Goal: Task Accomplishment & Management: Complete application form

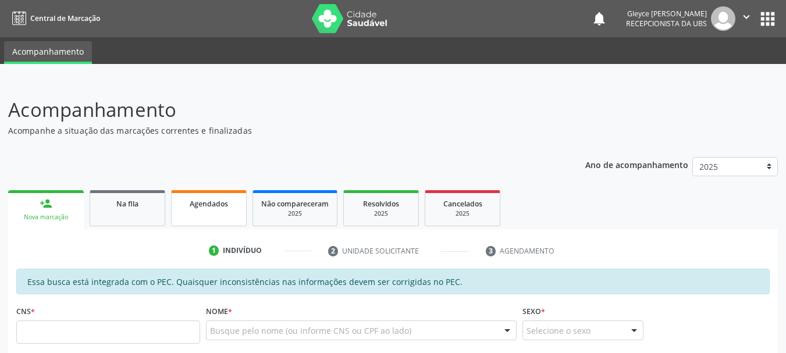
click at [217, 199] on span "Agendados" at bounding box center [209, 204] width 38 height 10
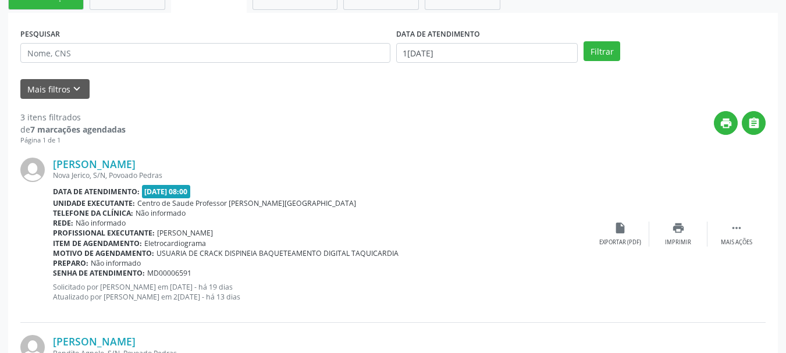
scroll to position [157, 0]
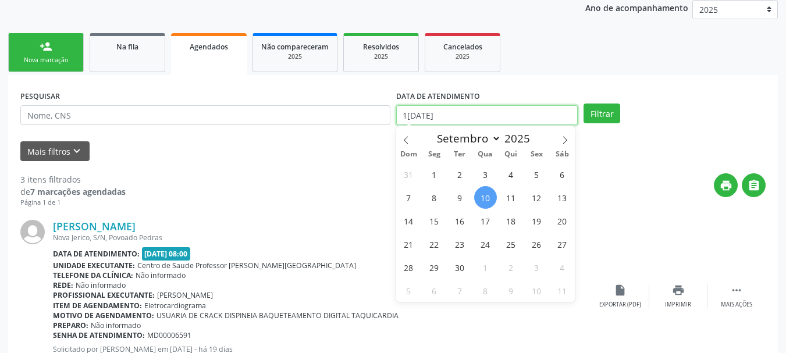
click at [508, 121] on input "1[DATE]" at bounding box center [487, 115] width 182 height 20
click at [438, 173] on span "1" at bounding box center [434, 174] width 23 height 23
type input "0[DATE]"
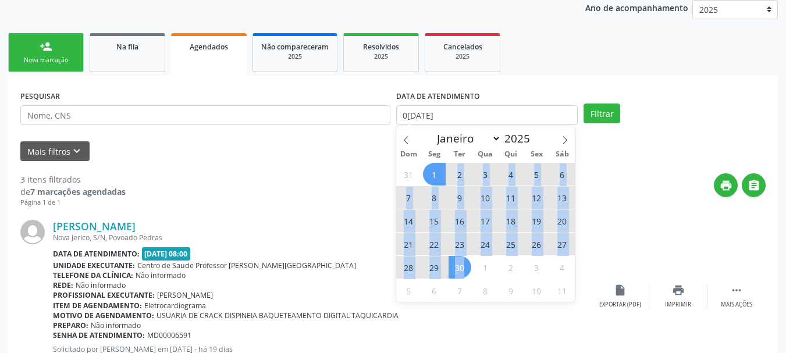
drag, startPoint x: 438, startPoint y: 173, endPoint x: 458, endPoint y: 265, distance: 94.2
click at [458, 265] on div "31 1 2 3 4 5 6 7 8 9 10 11 12 13 14 15 16 17 18 19 20 21 22 23 24 25 26 27 28 2…" at bounding box center [485, 232] width 179 height 140
click at [458, 265] on span "30" at bounding box center [460, 267] width 23 height 23
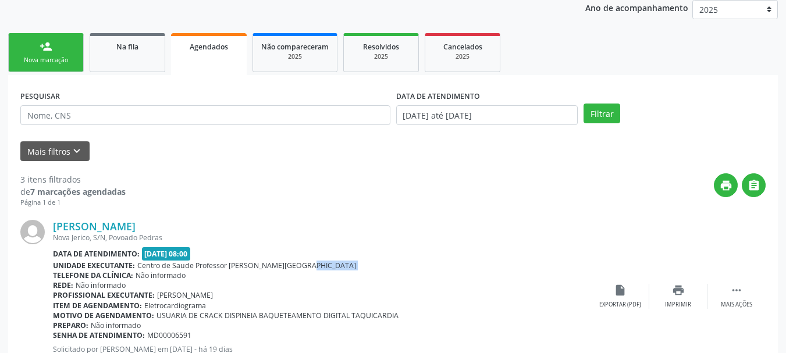
click at [458, 265] on div "Unidade executante: Centro de Saude Professor [PERSON_NAME][GEOGRAPHIC_DATA]" at bounding box center [322, 266] width 538 height 10
click at [597, 116] on button "Filtrar" at bounding box center [602, 114] width 37 height 20
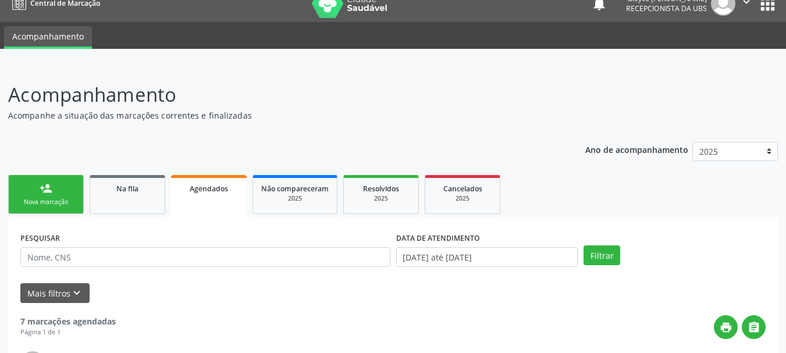
scroll to position [0, 0]
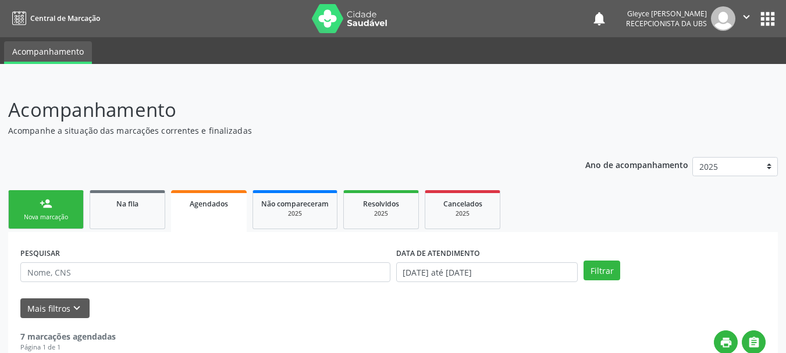
click at [54, 205] on link "person_add Nova marcação" at bounding box center [46, 209] width 76 height 39
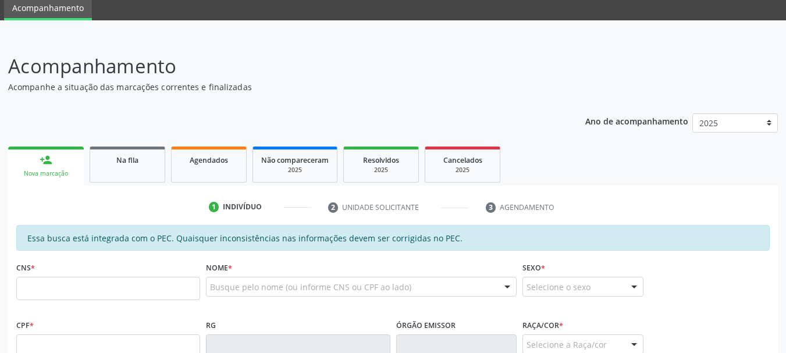
scroll to position [116, 0]
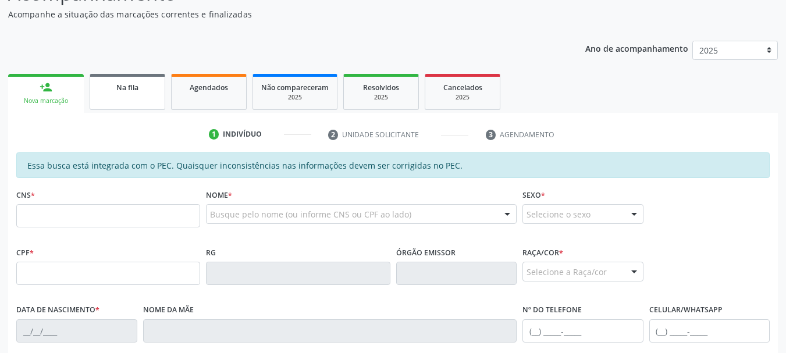
click at [139, 89] on div "Na fila" at bounding box center [127, 87] width 58 height 12
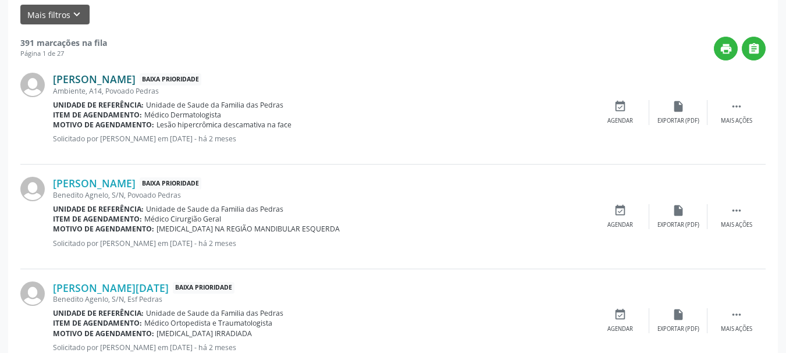
scroll to position [175, 0]
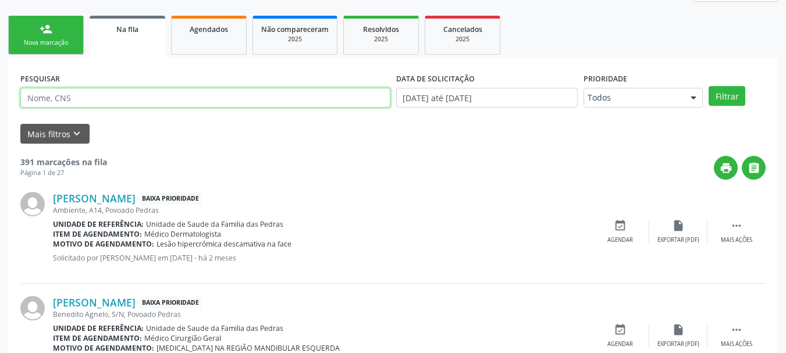
click at [96, 99] on input "text" at bounding box center [205, 98] width 370 height 20
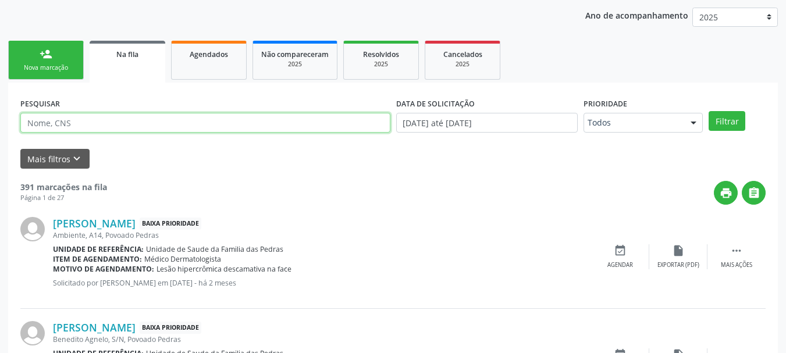
scroll to position [150, 0]
type input "702303185321616"
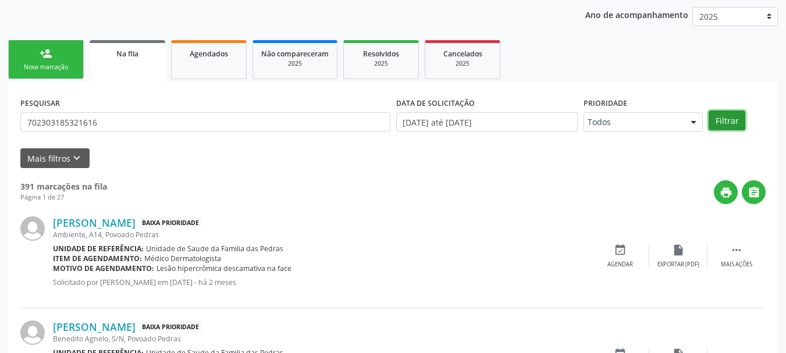
click at [722, 125] on button "Filtrar" at bounding box center [727, 121] width 37 height 20
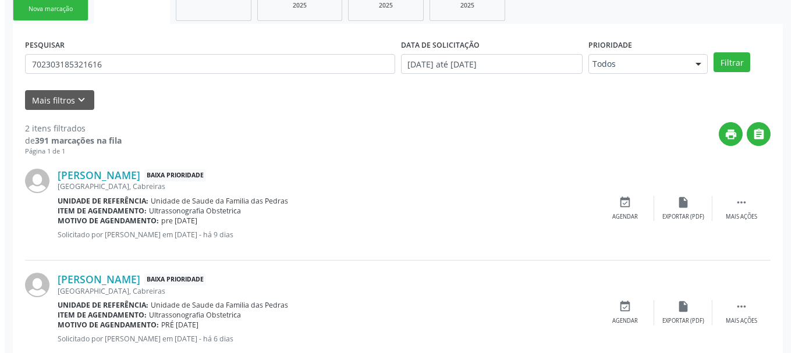
scroll to position [240, 0]
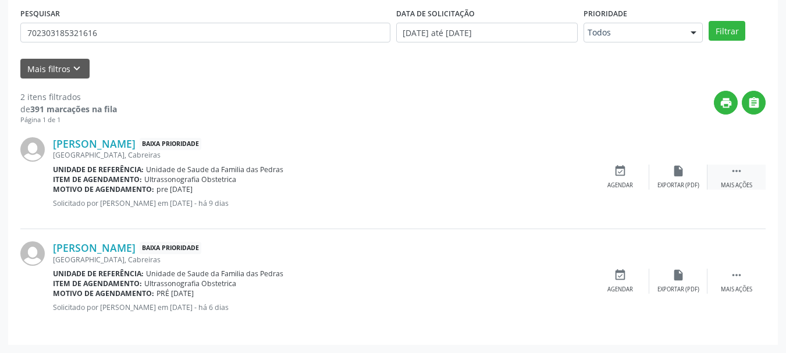
click at [736, 174] on icon "" at bounding box center [737, 171] width 13 height 13
click at [609, 177] on div "cancel Cancelar" at bounding box center [620, 177] width 58 height 25
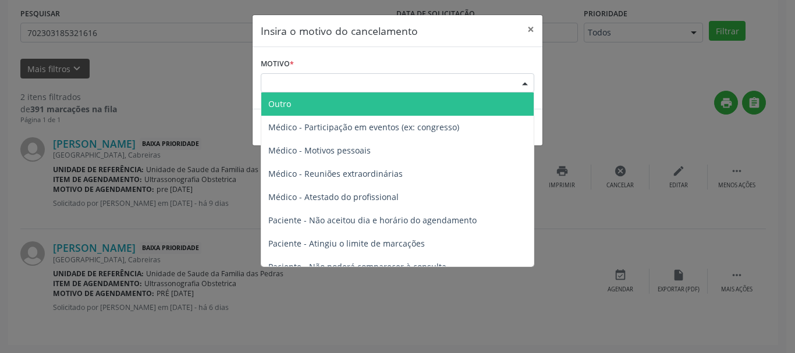
click at [310, 87] on div "Escolha o motivo" at bounding box center [398, 83] width 274 height 20
click at [311, 102] on span "Outro" at bounding box center [397, 104] width 272 height 23
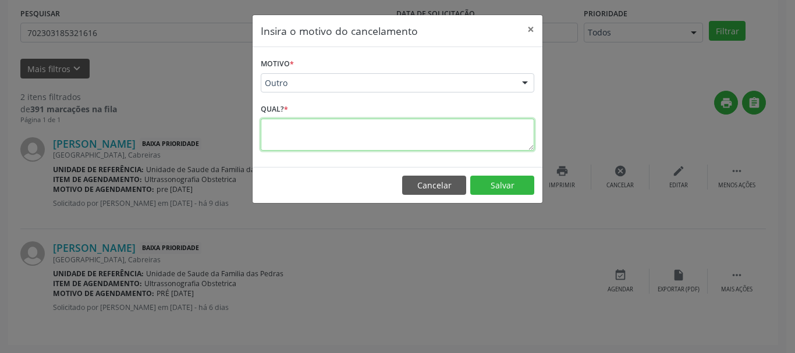
click at [295, 129] on textarea at bounding box center [398, 135] width 274 height 32
type textarea "g"
drag, startPoint x: 338, startPoint y: 130, endPoint x: 252, endPoint y: 126, distance: 86.3
click at [252, 126] on div "Insira o motivo do cancelamento × Motivo * Outro Outro Médico - Participação em…" at bounding box center [397, 110] width 291 height 190
click at [309, 127] on textarea "GESTANTE PARIU" at bounding box center [398, 135] width 274 height 32
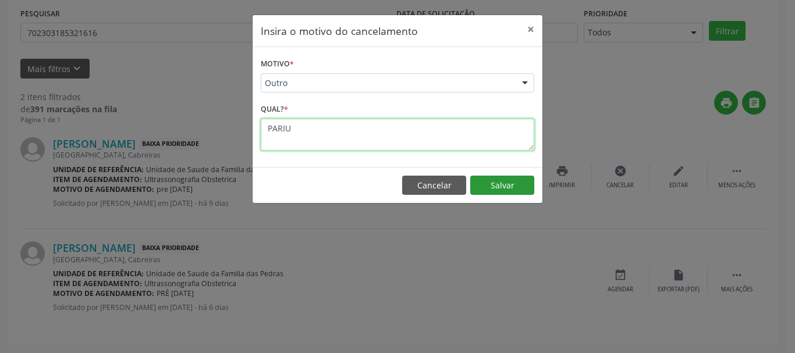
type textarea "PARIU"
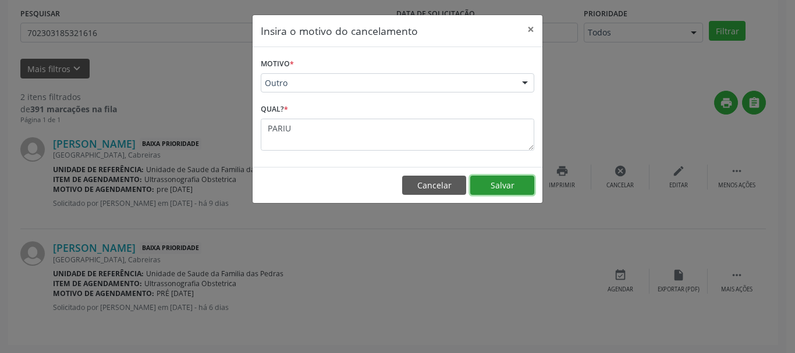
click at [514, 189] on button "Salvar" at bounding box center [502, 186] width 64 height 20
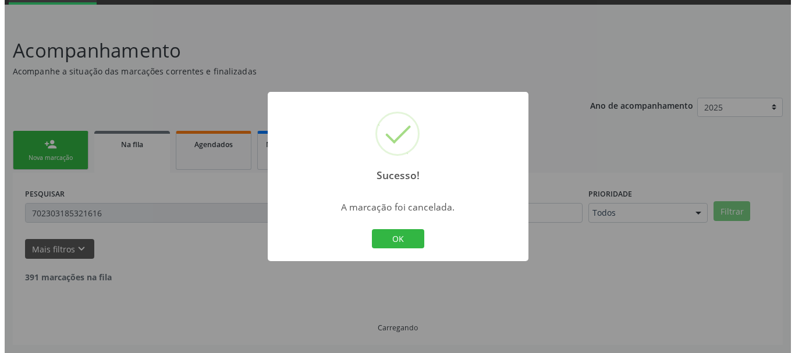
scroll to position [136, 0]
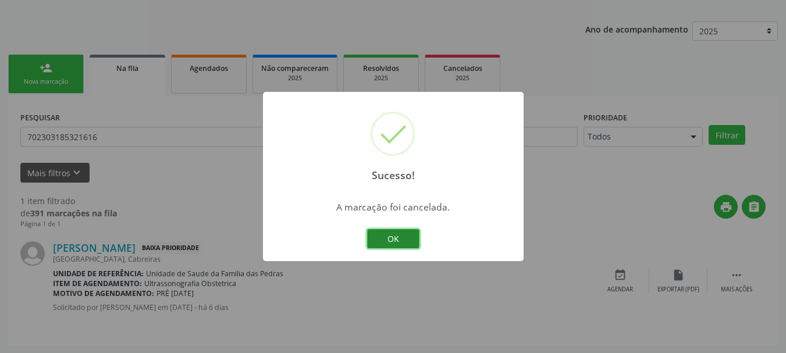
click at [385, 236] on button "OK" at bounding box center [393, 239] width 52 height 20
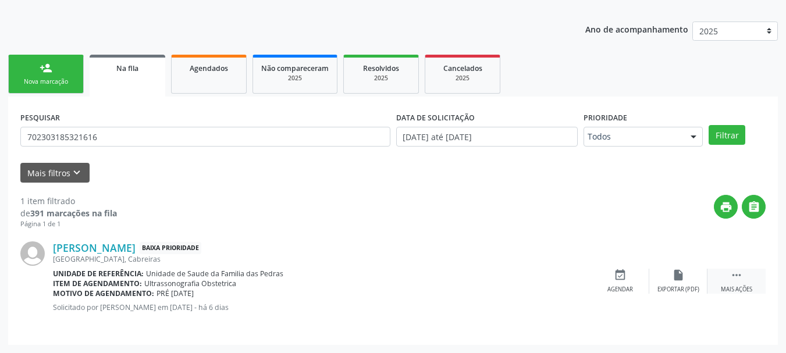
click at [731, 277] on icon "" at bounding box center [737, 275] width 13 height 13
click at [615, 278] on icon "cancel" at bounding box center [620, 275] width 13 height 13
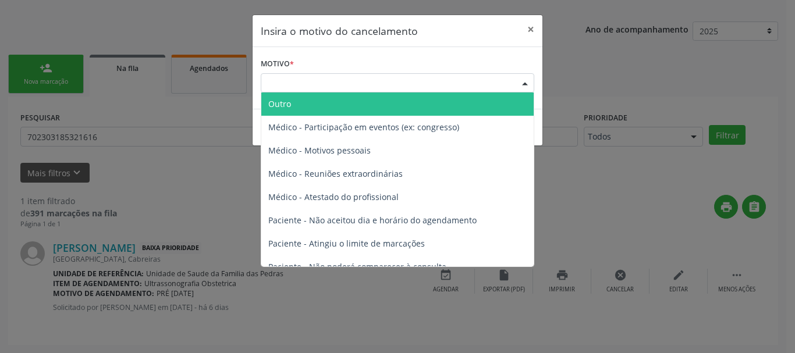
click at [311, 83] on div "Escolha o motivo" at bounding box center [398, 83] width 274 height 20
click at [304, 101] on span "Outro" at bounding box center [397, 104] width 272 height 23
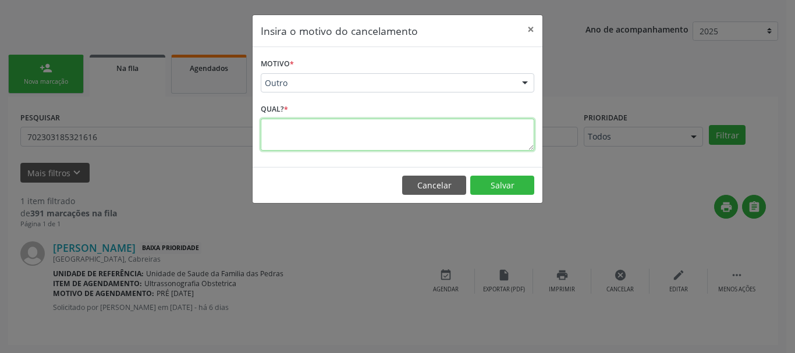
click at [300, 121] on textarea at bounding box center [398, 135] width 274 height 32
type textarea "PARIU"
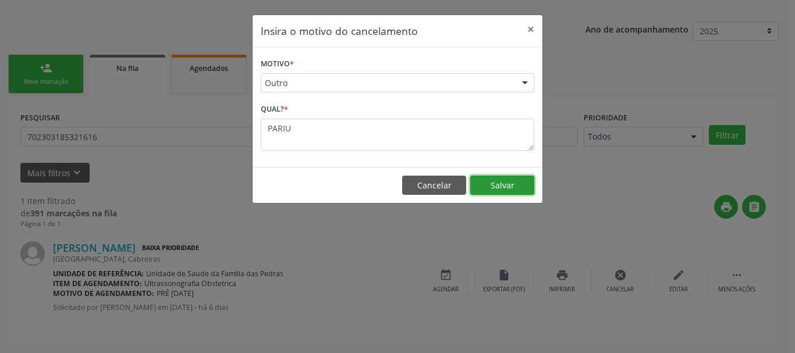
click at [495, 185] on button "Salvar" at bounding box center [502, 186] width 64 height 20
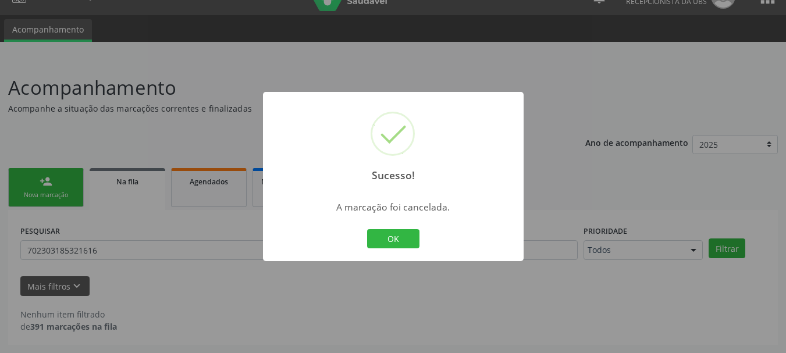
scroll to position [22, 0]
click at [413, 243] on button "OK" at bounding box center [393, 239] width 52 height 20
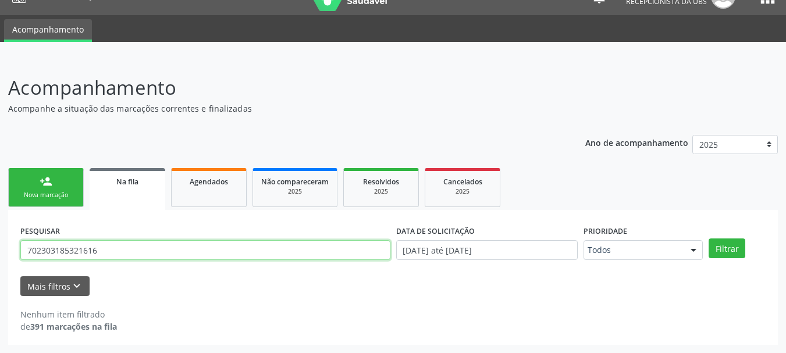
click at [296, 247] on input "702303185321616" at bounding box center [205, 250] width 370 height 20
type input "7"
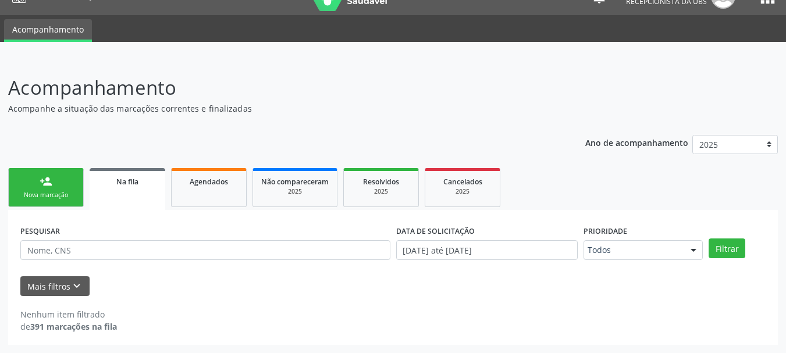
click at [71, 185] on link "person_add Nova marcação" at bounding box center [46, 187] width 76 height 39
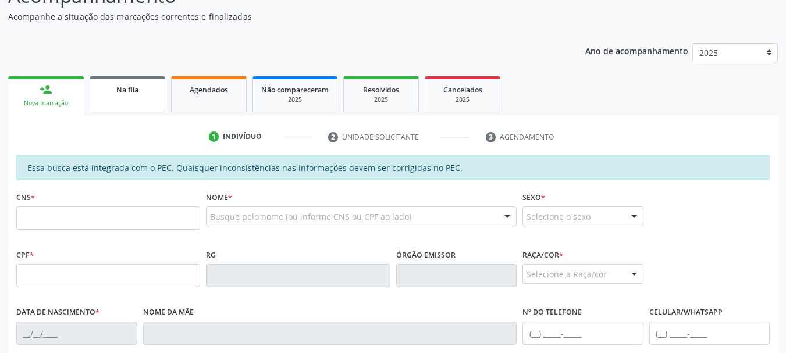
scroll to position [80, 0]
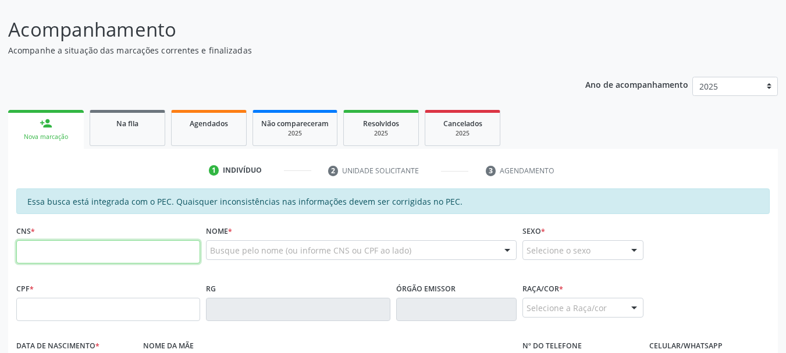
click at [38, 258] on input "text" at bounding box center [108, 251] width 184 height 23
type input "707 8016 3300 6519"
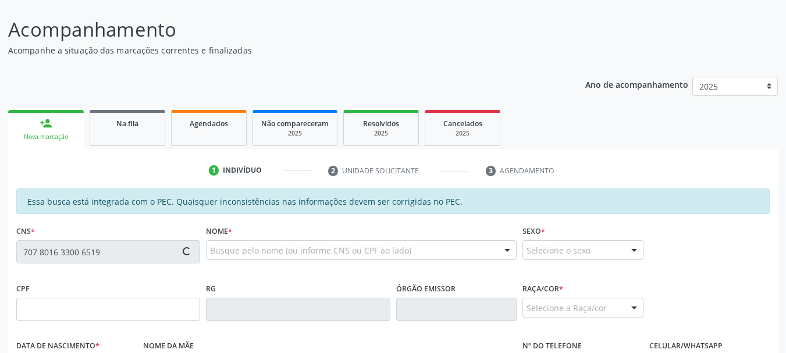
type input "145.347.907-40"
type input "[DATE]"
type input "[PERSON_NAME]"
type input "[PHONE_NUMBER]"
type input "40"
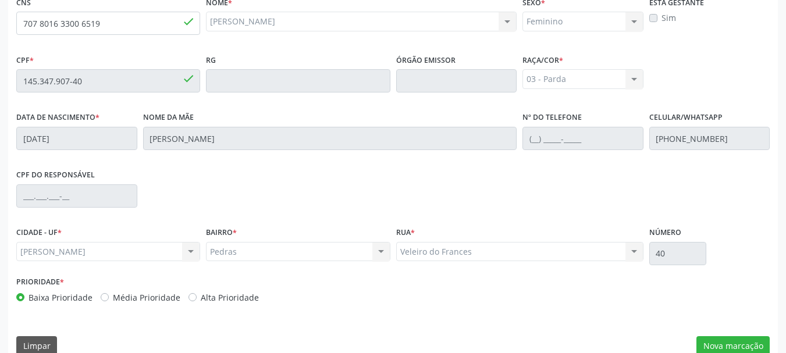
scroll to position [313, 0]
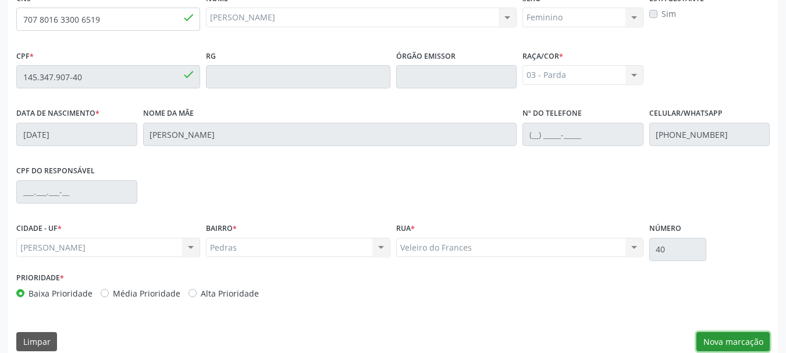
click at [718, 344] on button "Nova marcação" at bounding box center [733, 342] width 73 height 20
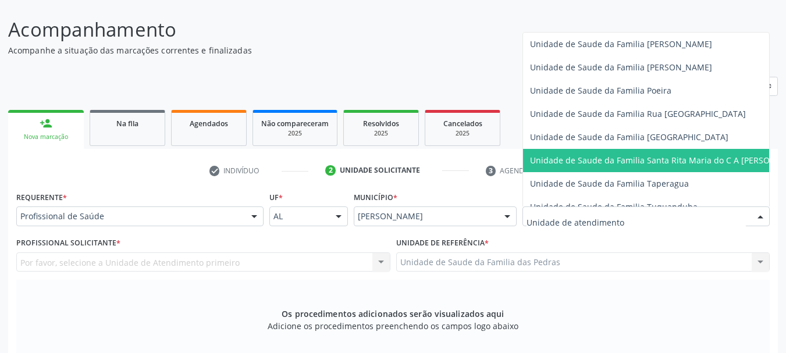
scroll to position [757, 0]
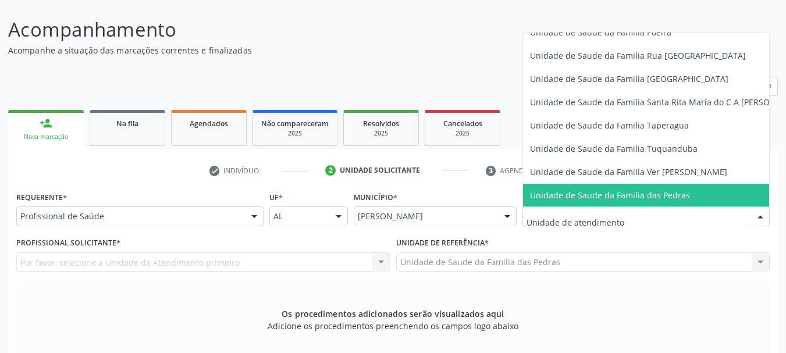
click at [565, 190] on span "Unidade de Saude da Familia das Pedras" at bounding box center [610, 195] width 160 height 11
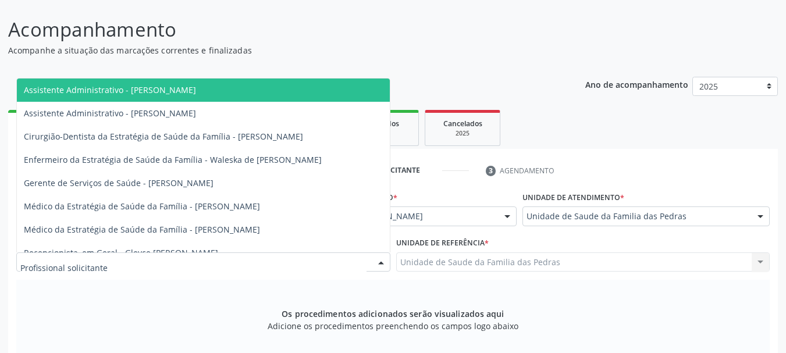
click at [215, 263] on div at bounding box center [203, 263] width 374 height 20
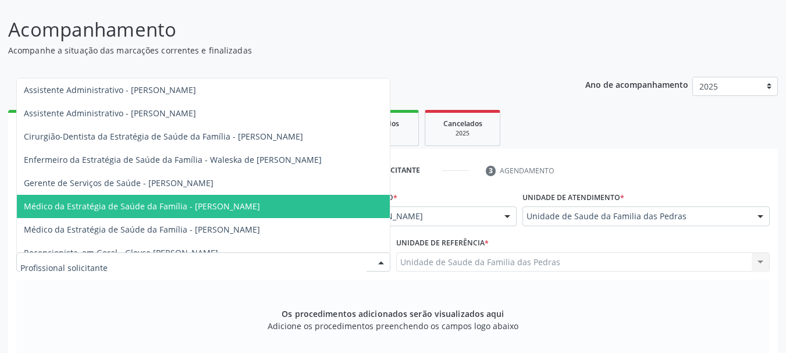
click at [203, 204] on span "Médico da Estratégia de Saúde da Família - [PERSON_NAME]" at bounding box center [142, 206] width 236 height 11
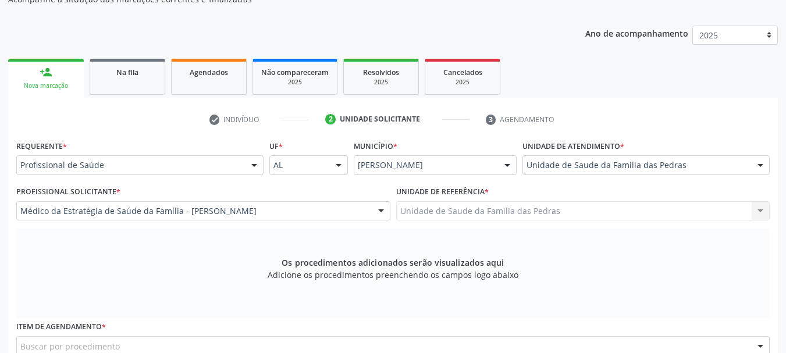
scroll to position [255, 0]
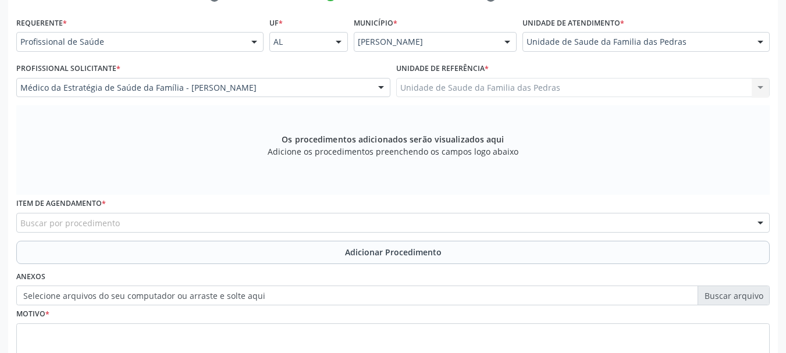
click at [210, 221] on div "Buscar por procedimento" at bounding box center [393, 223] width 754 height 20
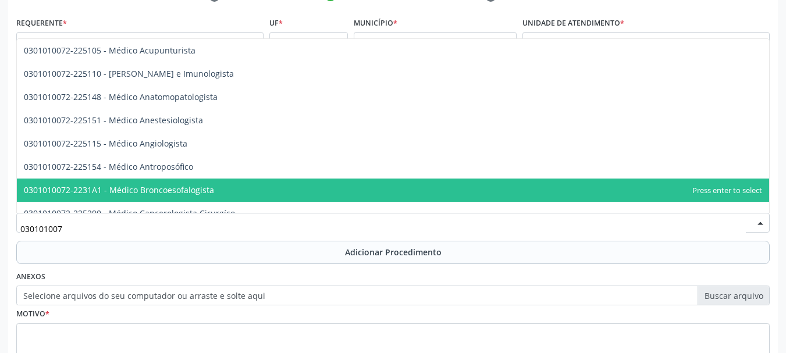
type input "0301010072"
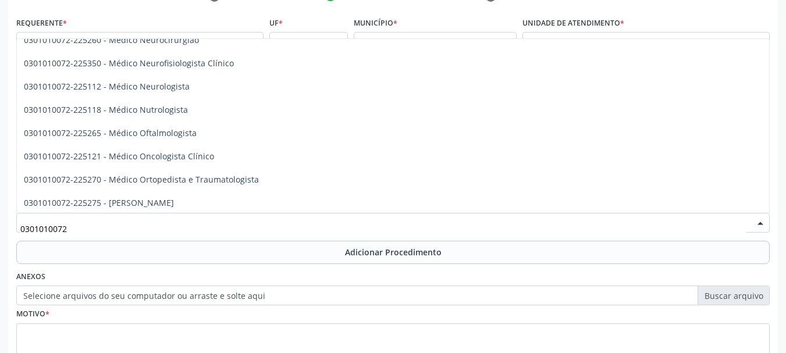
scroll to position [931, 0]
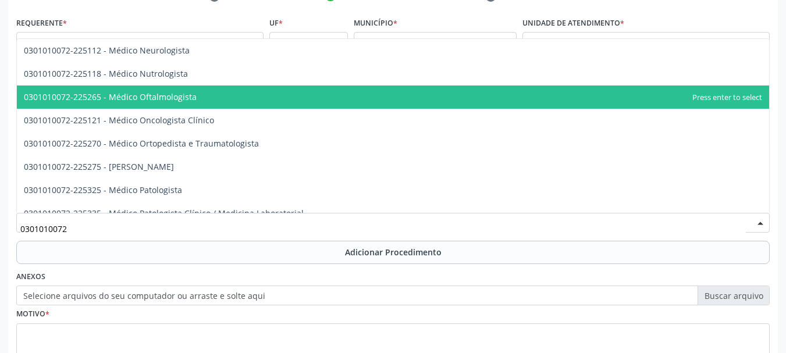
click at [212, 101] on span "0301010072-225265 - Médico Oftalmologista" at bounding box center [393, 97] width 753 height 23
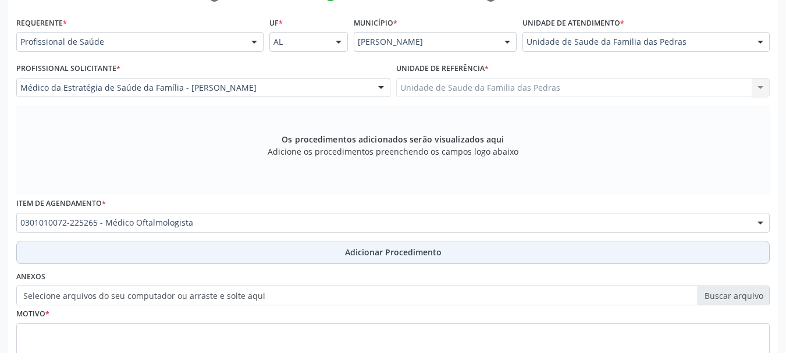
click at [196, 256] on button "Adicionar Procedimento" at bounding box center [393, 252] width 754 height 23
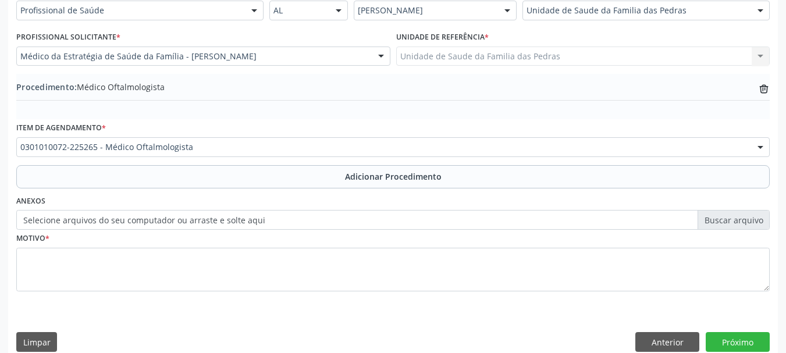
scroll to position [302, 0]
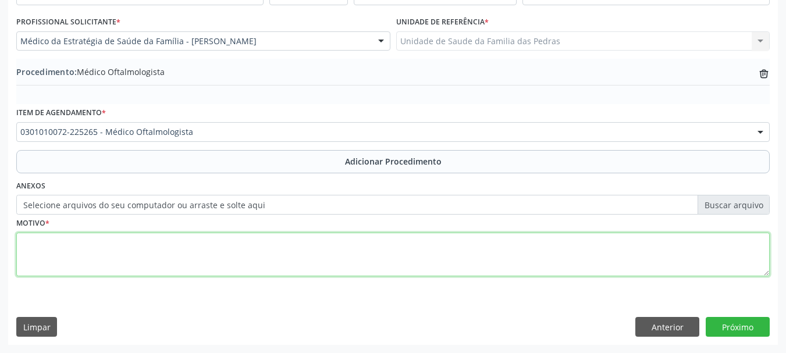
click at [192, 252] on textarea at bounding box center [393, 255] width 754 height 44
type textarea "DEFICT VISUAL"
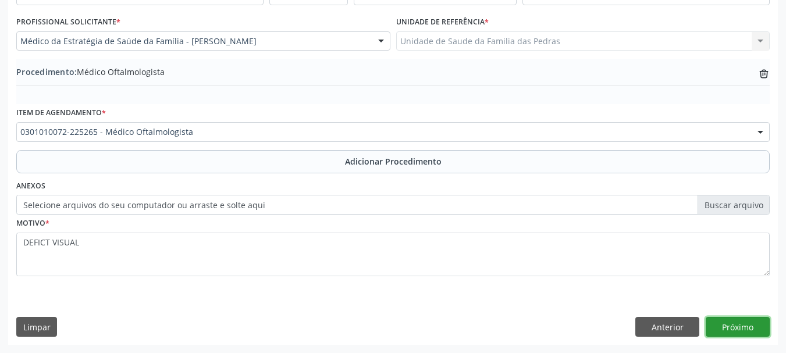
click at [716, 321] on button "Próximo" at bounding box center [738, 327] width 64 height 20
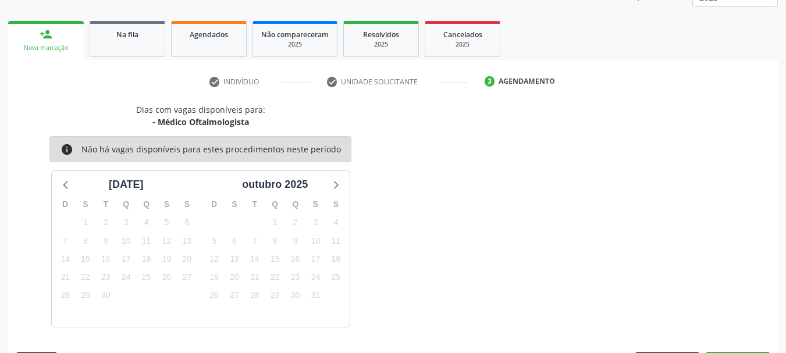
scroll to position [204, 0]
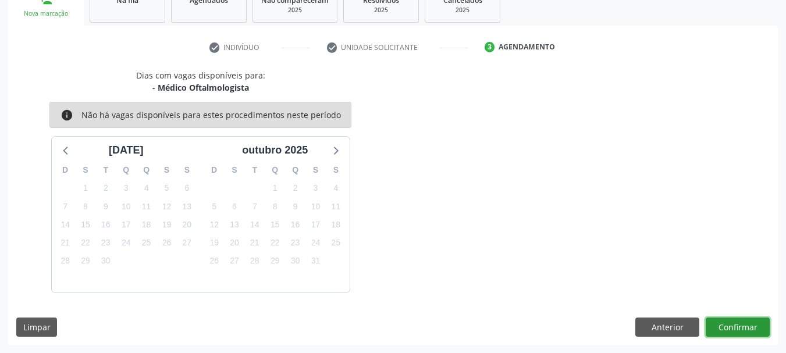
click at [714, 328] on button "Confirmar" at bounding box center [738, 328] width 64 height 20
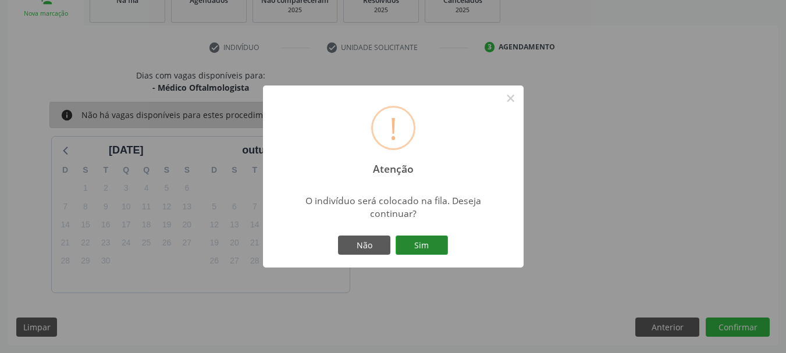
click at [417, 249] on button "Sim" at bounding box center [422, 246] width 52 height 20
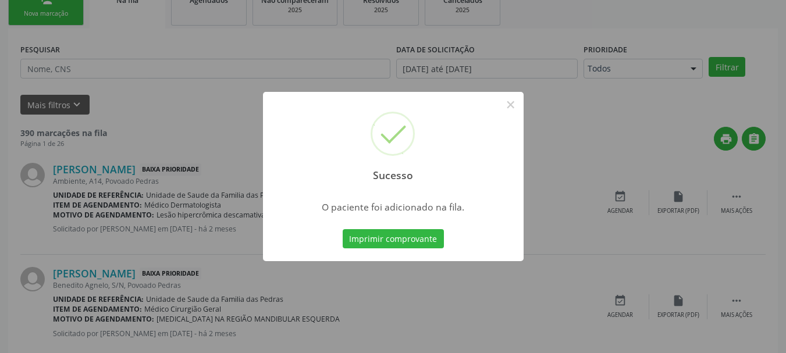
scroll to position [47, 0]
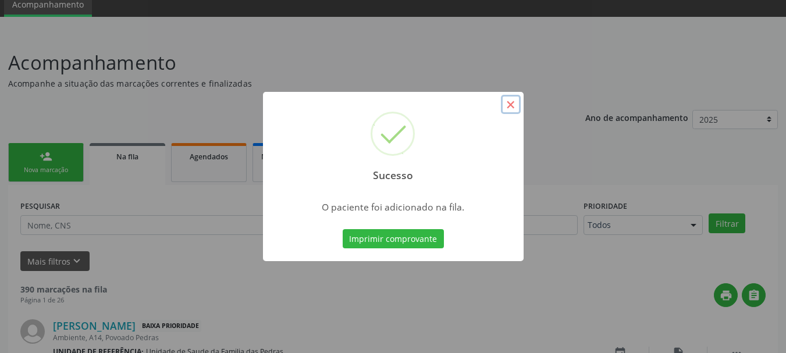
click at [511, 104] on button "×" at bounding box center [511, 105] width 20 height 20
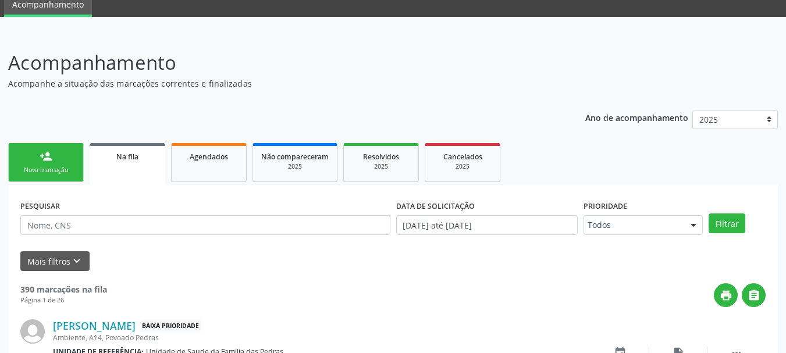
click at [41, 162] on div "person_add" at bounding box center [46, 156] width 13 height 13
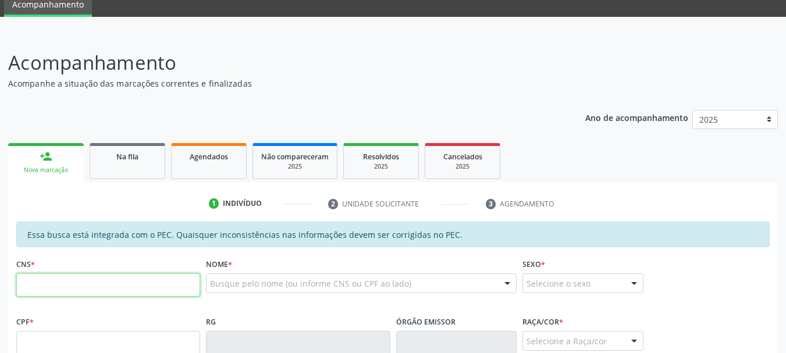
click at [79, 290] on input "text" at bounding box center [108, 285] width 184 height 23
type input "707 8016 3300 6519"
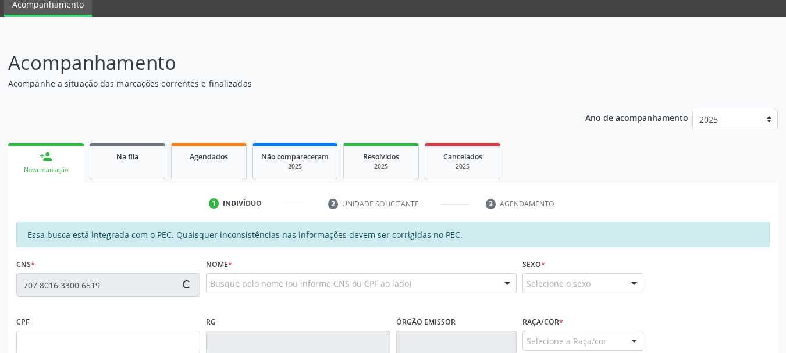
type input "145.347.907-40"
type input "[DATE]"
type input "[PERSON_NAME]"
type input "[PHONE_NUMBER]"
type input "40"
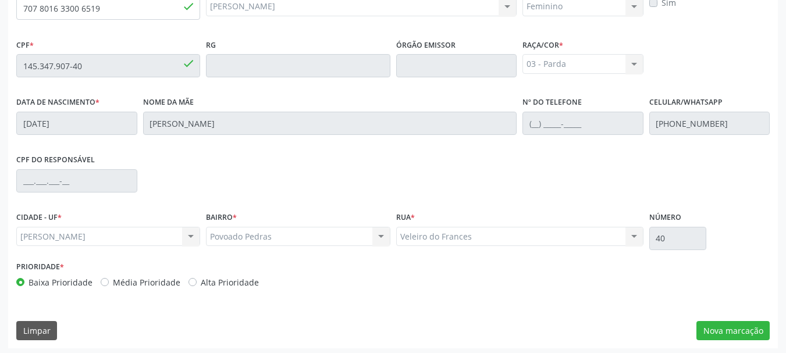
scroll to position [328, 0]
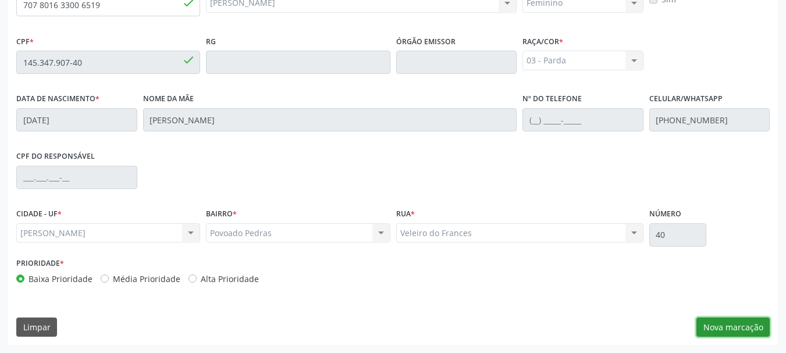
click at [710, 322] on button "Nova marcação" at bounding box center [733, 328] width 73 height 20
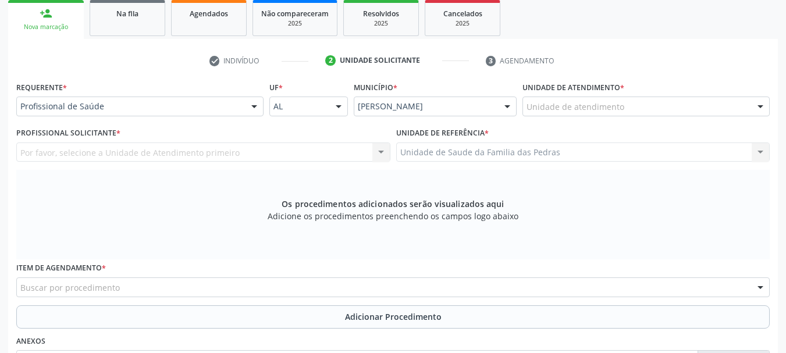
scroll to position [153, 0]
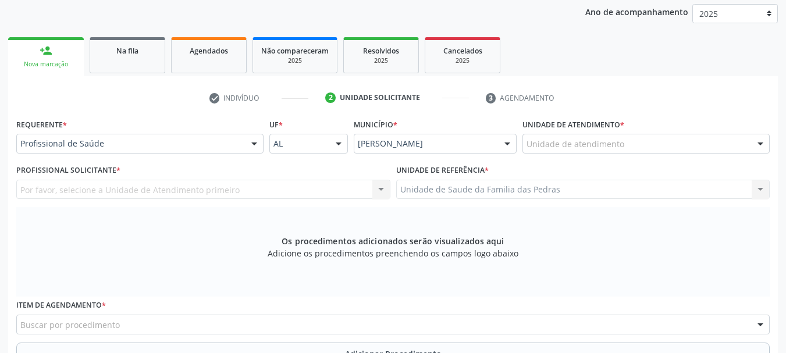
click at [583, 137] on div "Unidade de atendimento" at bounding box center [646, 144] width 247 height 20
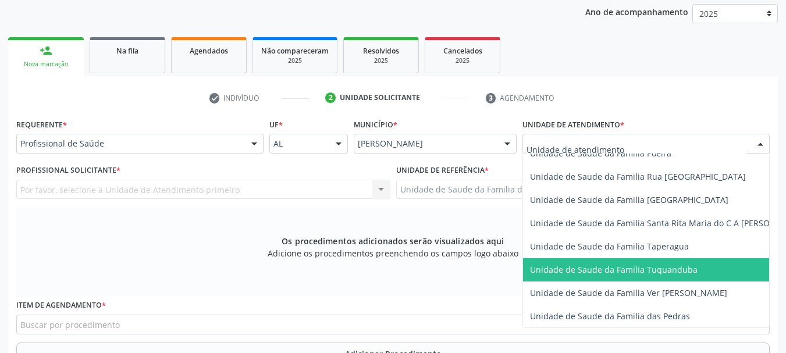
scroll to position [815, 0]
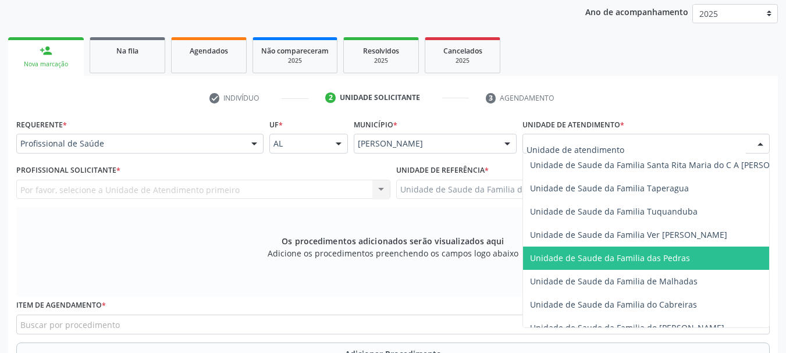
click at [574, 265] on span "Unidade de Saude da Familia das Pedras" at bounding box center [668, 258] width 290 height 23
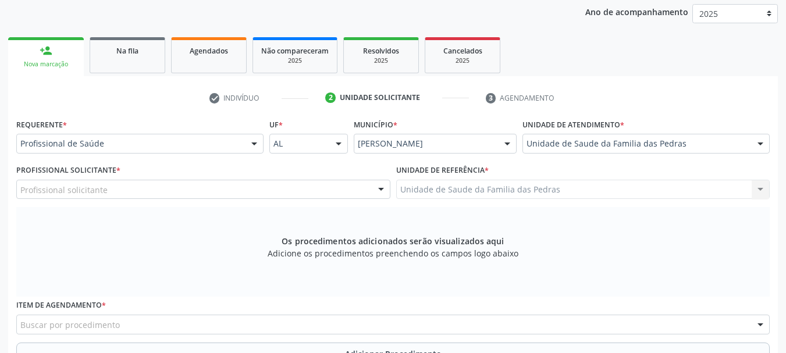
click at [194, 192] on div "Profissional solicitante" at bounding box center [203, 190] width 374 height 20
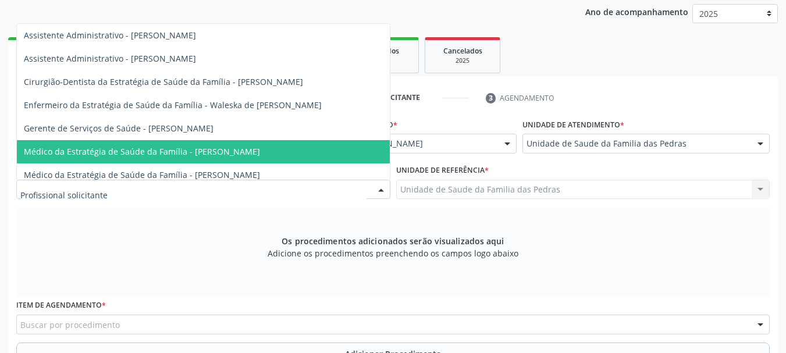
click at [222, 148] on span "Médico da Estratégia de Saúde da Família - [PERSON_NAME]" at bounding box center [142, 151] width 236 height 11
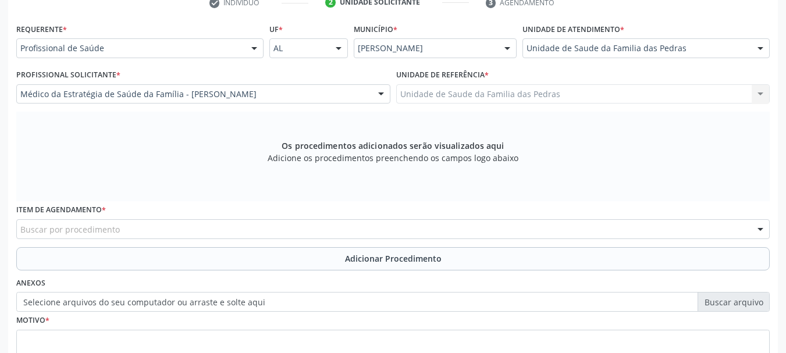
scroll to position [346, 0]
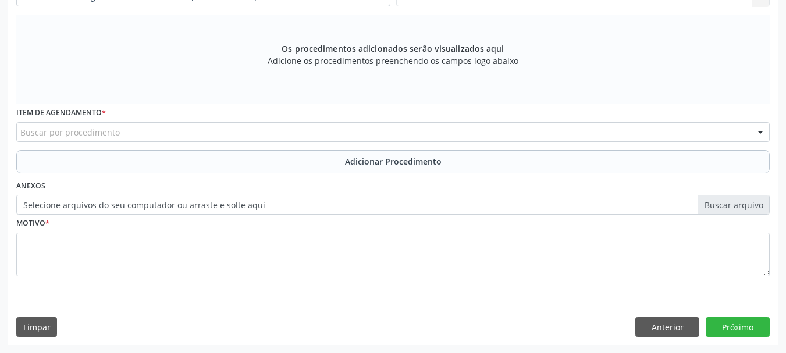
click at [227, 136] on div "Buscar por procedimento" at bounding box center [393, 132] width 754 height 20
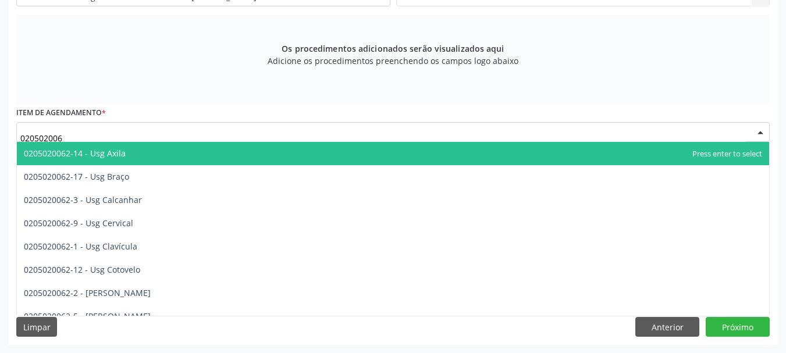
type input "0205020062"
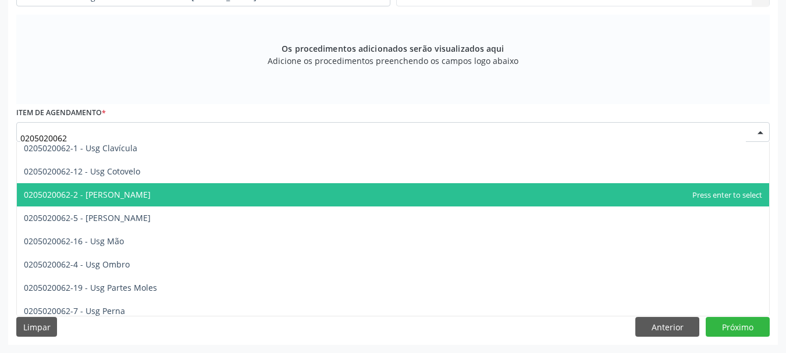
scroll to position [116, 0]
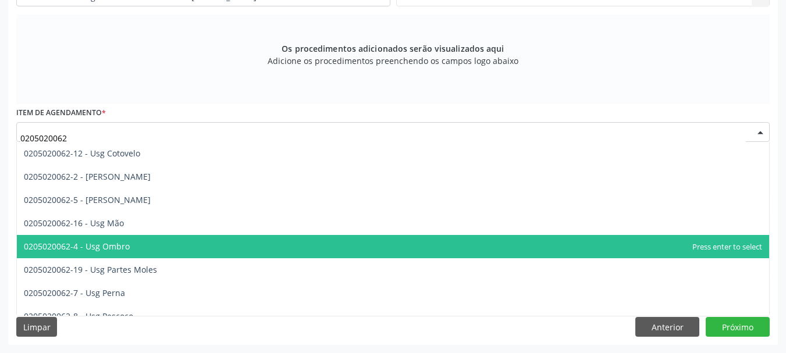
click at [137, 247] on span "0205020062-4 - Usg Ombro" at bounding box center [393, 246] width 753 height 23
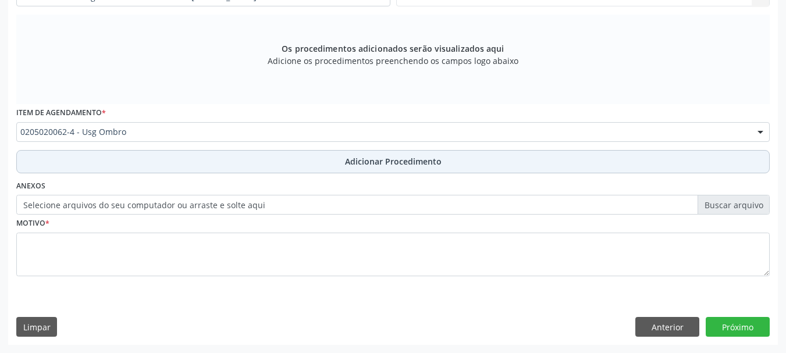
click at [200, 169] on button "Adicionar Procedimento" at bounding box center [393, 161] width 754 height 23
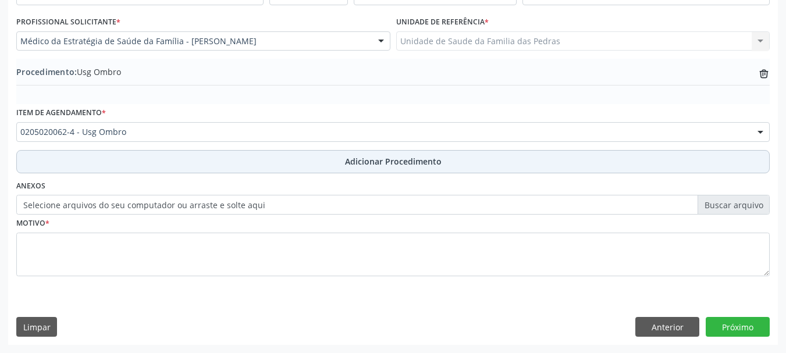
scroll to position [302, 0]
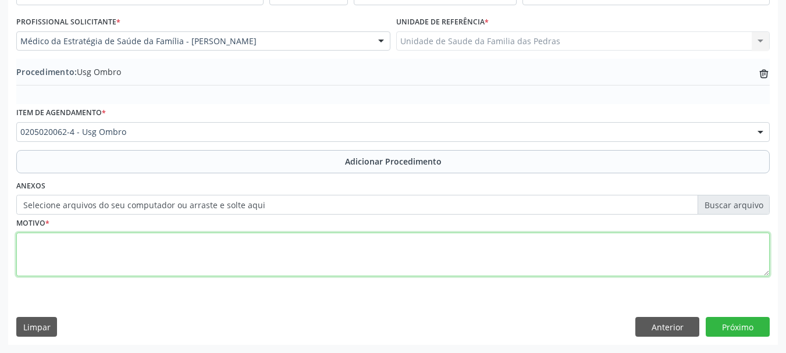
click at [183, 239] on textarea at bounding box center [393, 255] width 754 height 44
type textarea "DOR + LIMITAÇÃO DE MOVIMENTO"
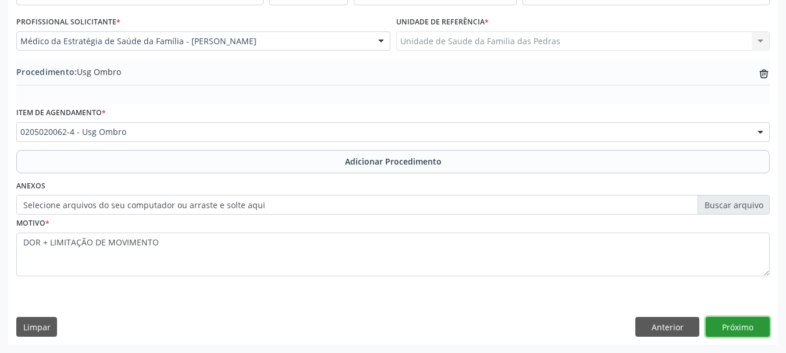
click at [752, 327] on button "Próximo" at bounding box center [738, 327] width 64 height 20
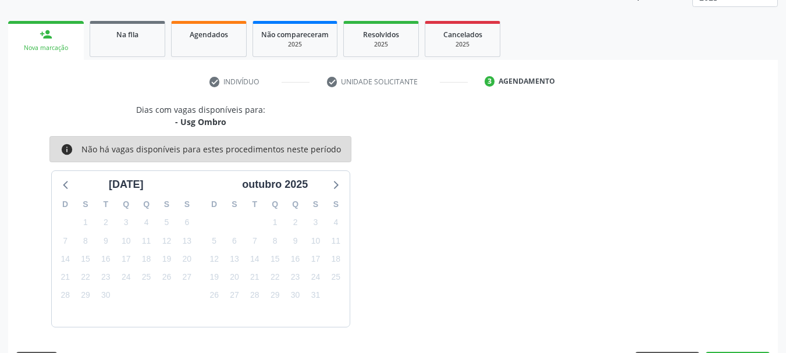
scroll to position [204, 0]
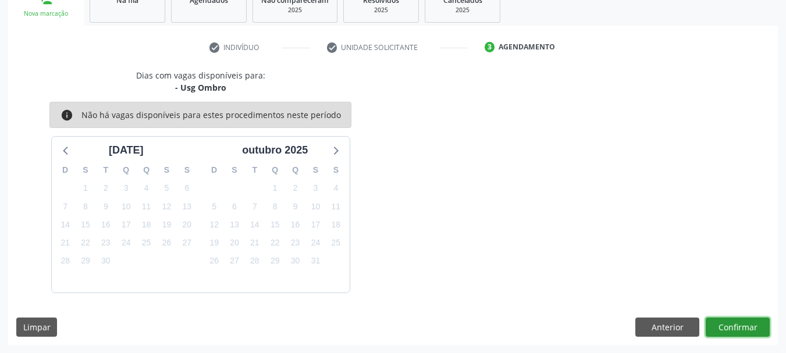
click at [752, 327] on button "Confirmar" at bounding box center [738, 328] width 64 height 20
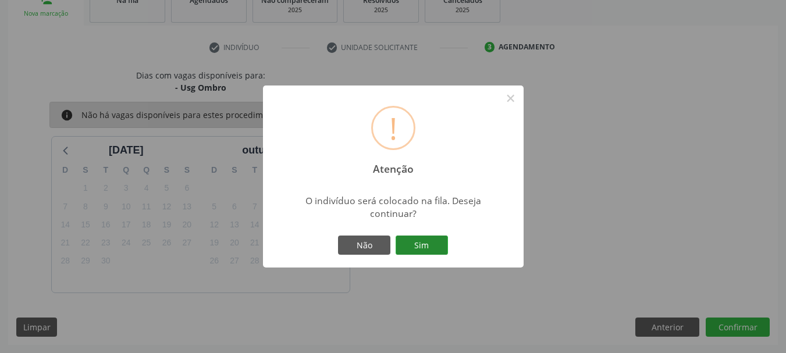
click at [408, 247] on button "Sim" at bounding box center [422, 246] width 52 height 20
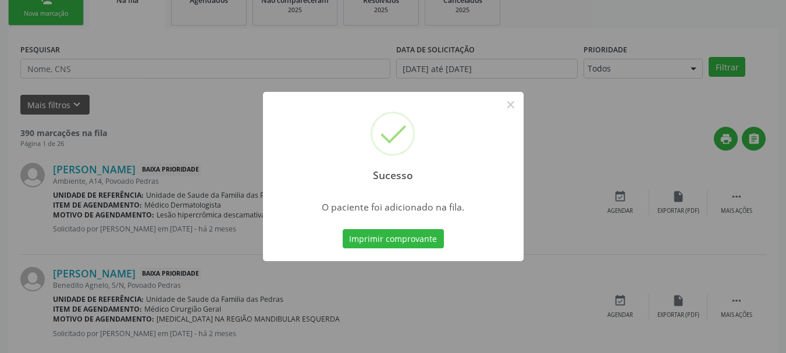
scroll to position [47, 0]
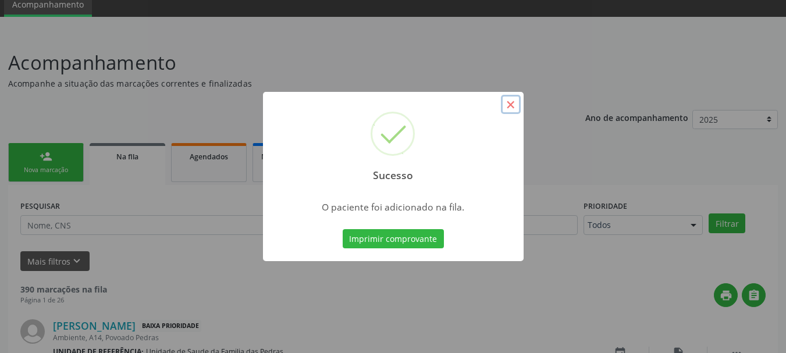
click at [507, 101] on button "×" at bounding box center [511, 105] width 20 height 20
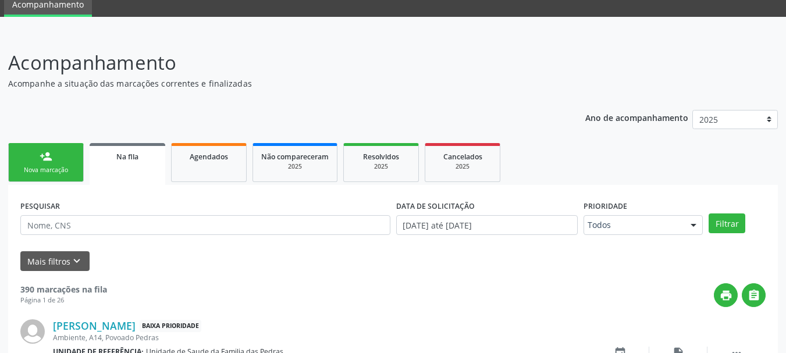
click at [77, 151] on link "person_add Nova marcação" at bounding box center [46, 162] width 76 height 39
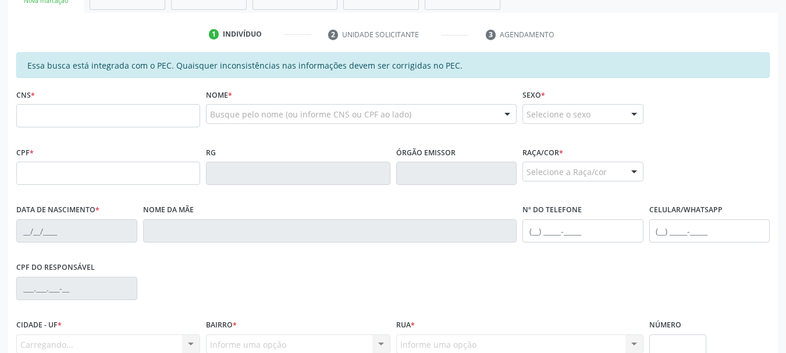
scroll to position [222, 0]
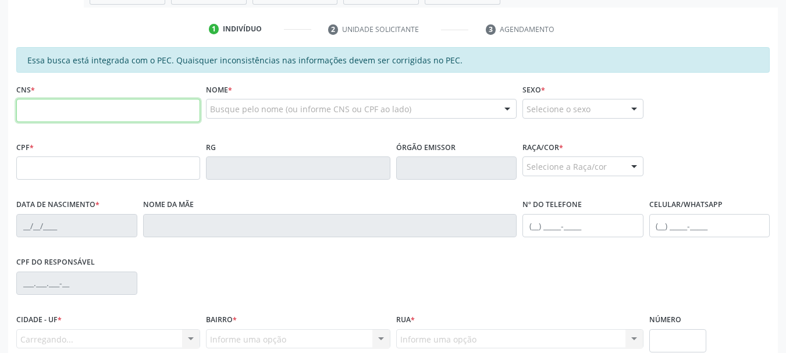
click at [88, 119] on input "text" at bounding box center [108, 110] width 184 height 23
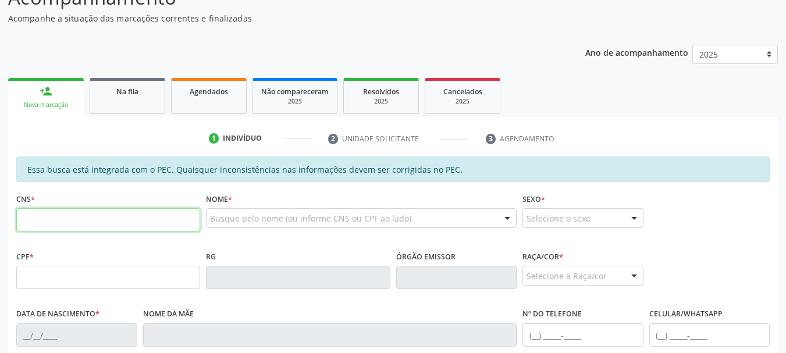
scroll to position [105, 0]
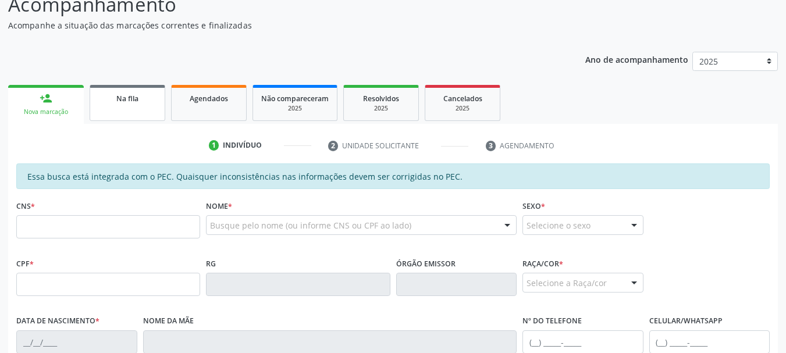
click at [109, 110] on link "Na fila" at bounding box center [128, 103] width 76 height 36
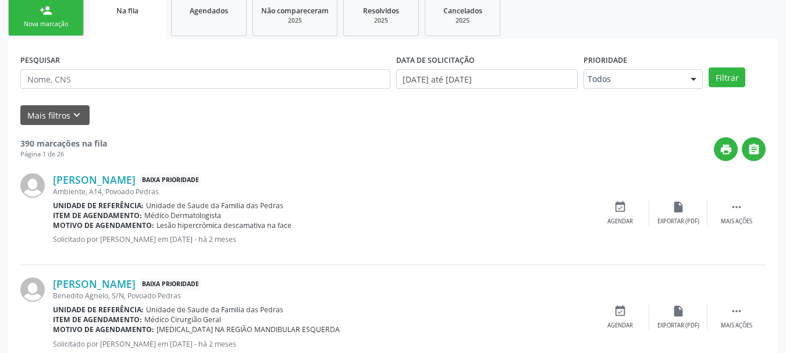
scroll to position [164, 0]
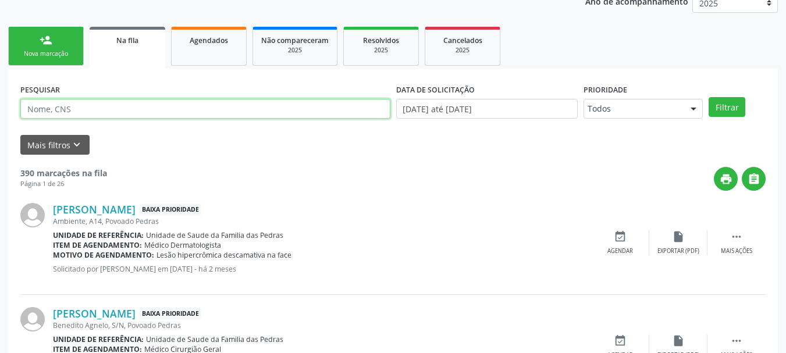
click at [109, 109] on input "text" at bounding box center [205, 109] width 370 height 20
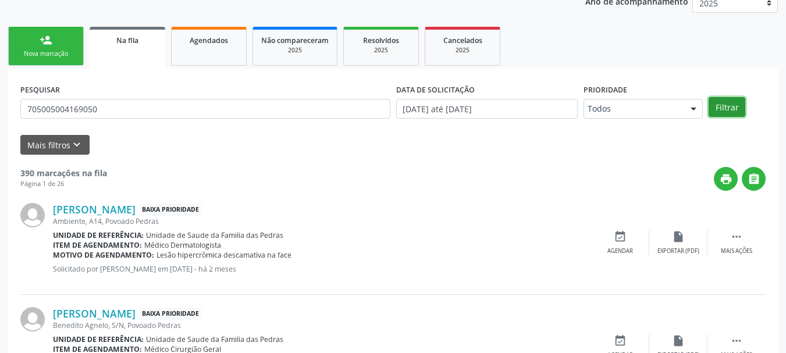
click at [716, 104] on button "Filtrar" at bounding box center [727, 107] width 37 height 20
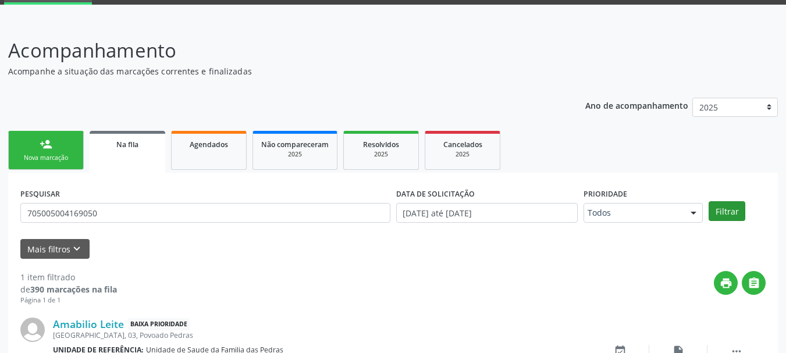
scroll to position [136, 0]
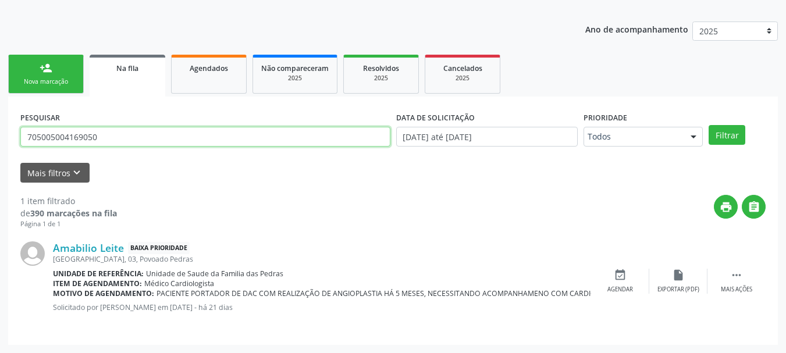
drag, startPoint x: 96, startPoint y: 140, endPoint x: 0, endPoint y: 147, distance: 96.3
click at [0, 147] on div "Acompanhamento Acompanhe a situação das marcações correntes e finalizadas Relat…" at bounding box center [393, 149] width 786 height 409
type input "704706546916240"
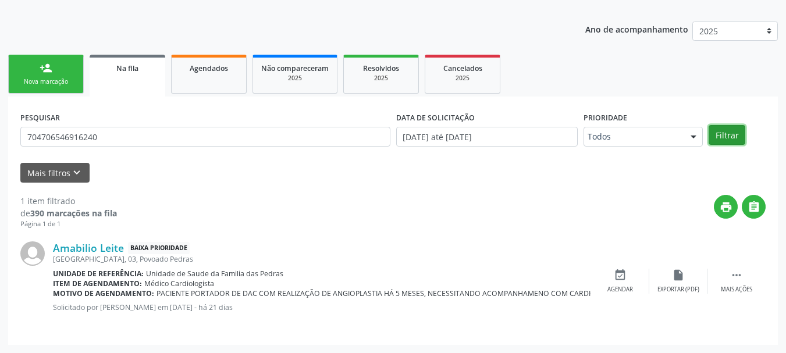
click at [733, 136] on button "Filtrar" at bounding box center [727, 135] width 37 height 20
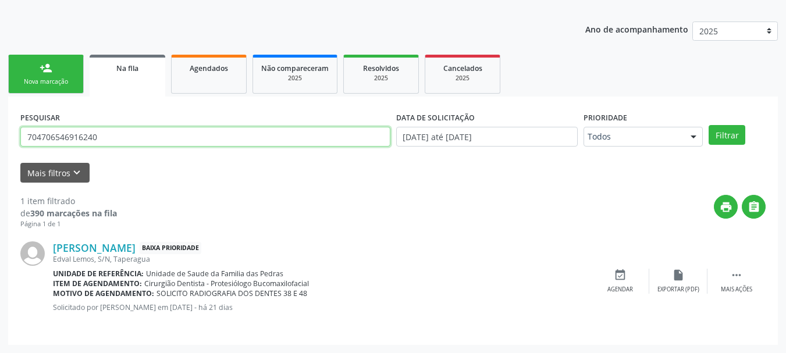
drag, startPoint x: 105, startPoint y: 132, endPoint x: 0, endPoint y: 141, distance: 105.1
click at [0, 141] on div "Acompanhamento Acompanhe a situação das marcações correntes e finalizadas Relat…" at bounding box center [393, 149] width 786 height 409
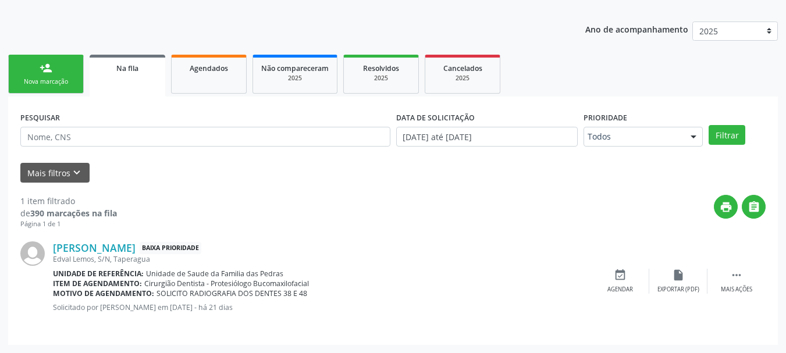
click at [37, 69] on link "person_add Nova marcação" at bounding box center [46, 74] width 76 height 39
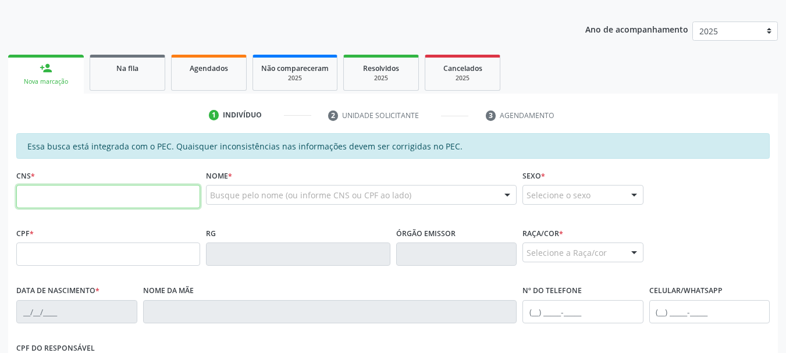
click at [75, 203] on input "text" at bounding box center [108, 196] width 184 height 23
paste input "704 7065 4691 6240"
type input "704 7065 4691 6240"
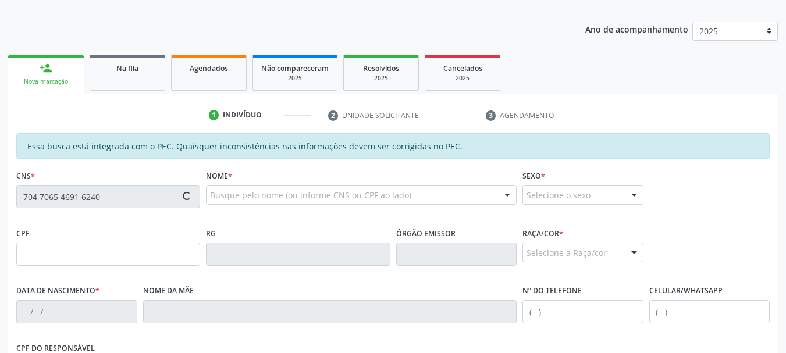
type input "011.051.984-13"
type input "1[DATE]"
type input "[PERSON_NAME]"
type input "[PHONE_NUMBER]"
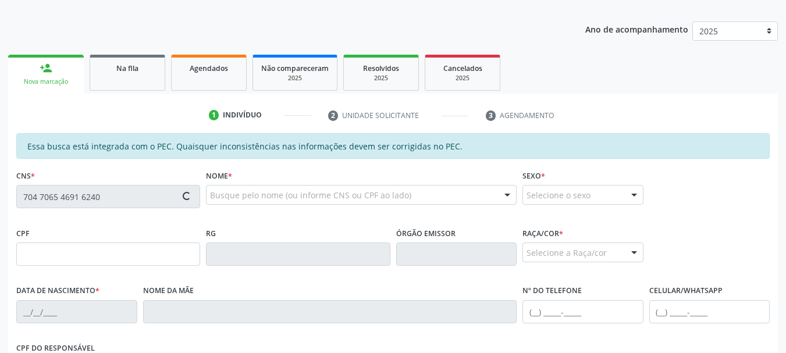
type input "S/N"
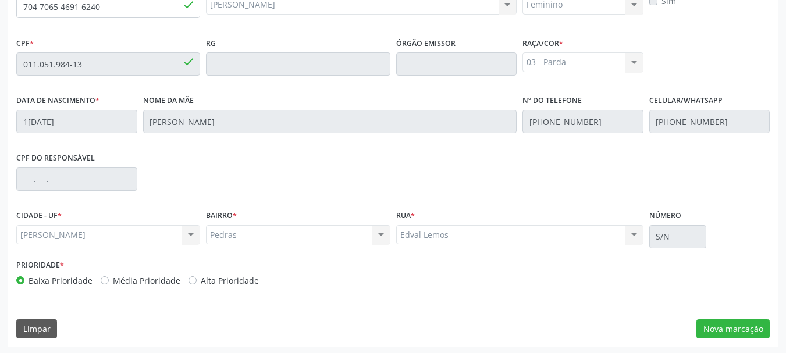
scroll to position [328, 0]
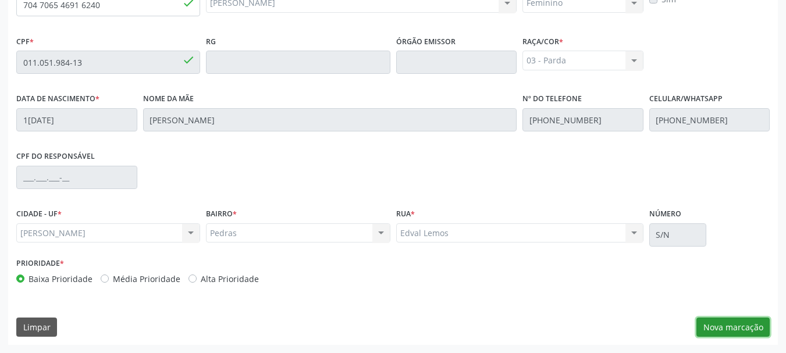
click at [746, 325] on button "Nova marcação" at bounding box center [733, 328] width 73 height 20
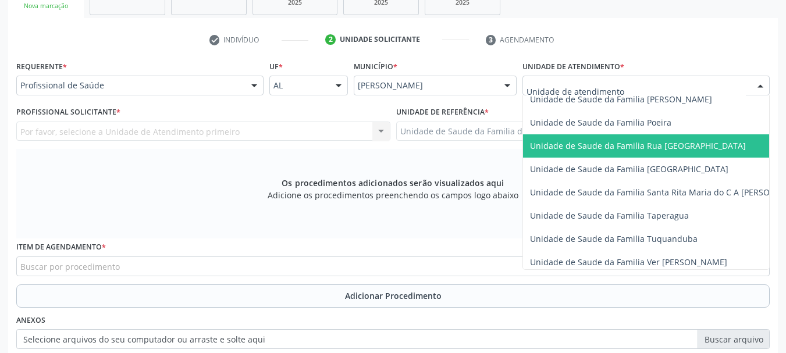
scroll to position [757, 0]
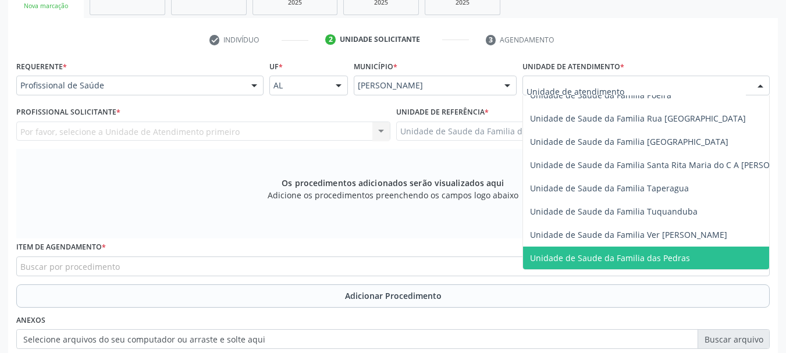
click at [551, 249] on span "Unidade de Saude da Familia das Pedras" at bounding box center [668, 258] width 290 height 23
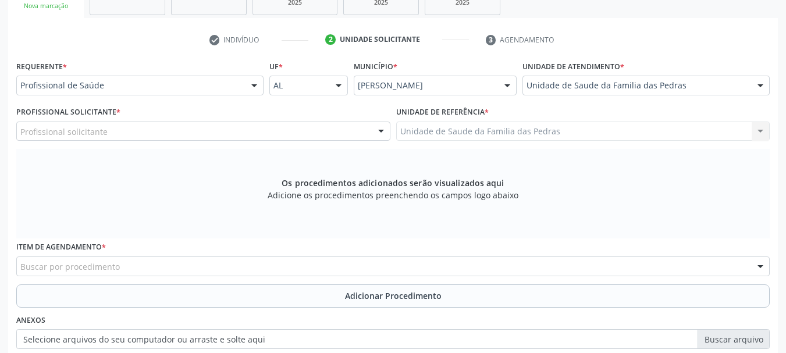
click at [335, 128] on div "Profissional solicitante" at bounding box center [203, 132] width 374 height 20
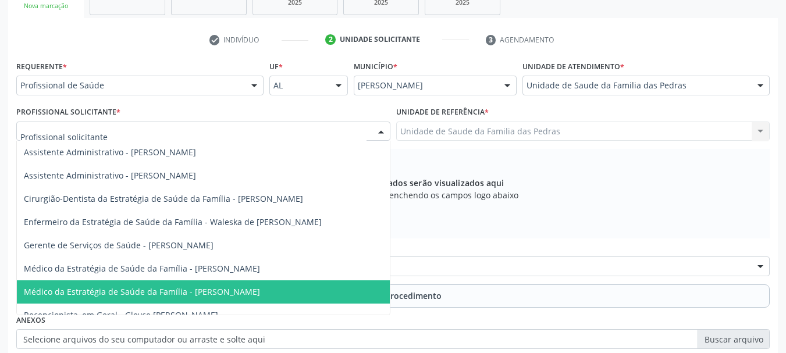
click at [288, 292] on span "Médico da Estratégia de Saúde da Família - [PERSON_NAME]" at bounding box center [203, 292] width 373 height 23
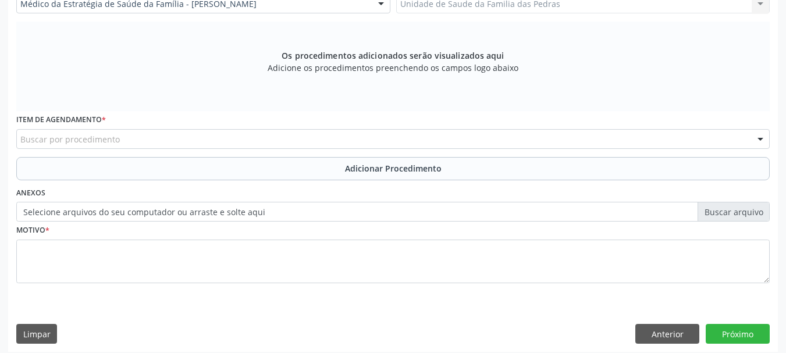
scroll to position [346, 0]
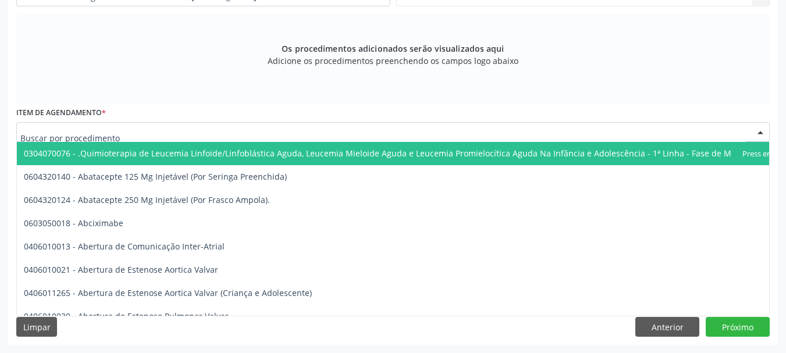
click at [300, 125] on div at bounding box center [393, 132] width 754 height 20
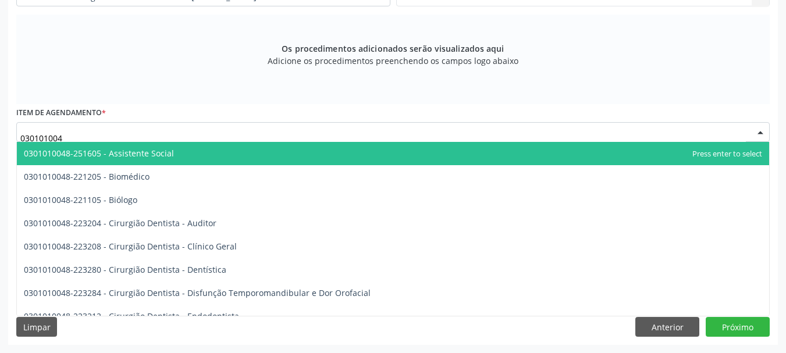
type input "0301010048"
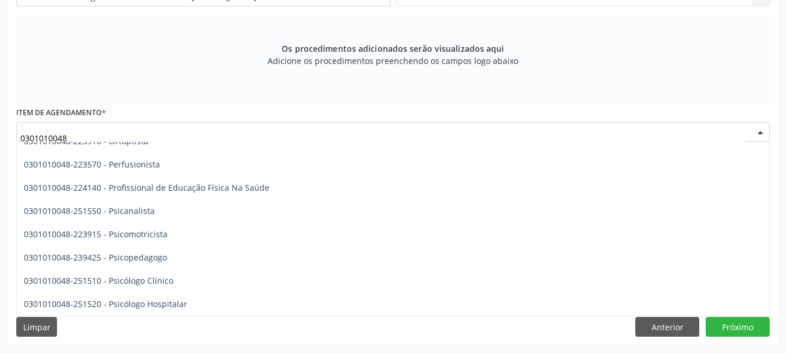
scroll to position [1805, 0]
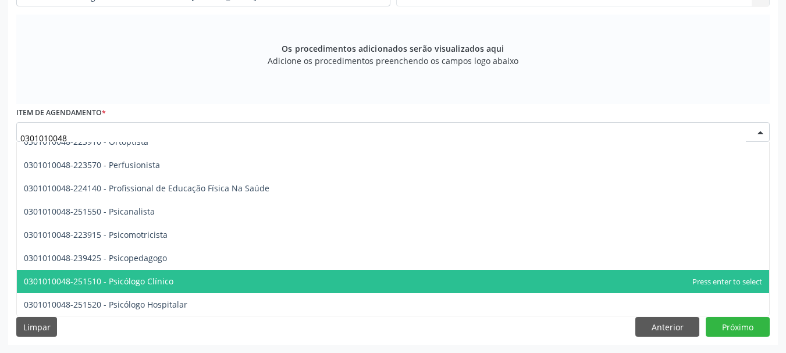
click at [182, 283] on span "0301010048-251510 - Psicólogo Clínico" at bounding box center [393, 281] width 753 height 23
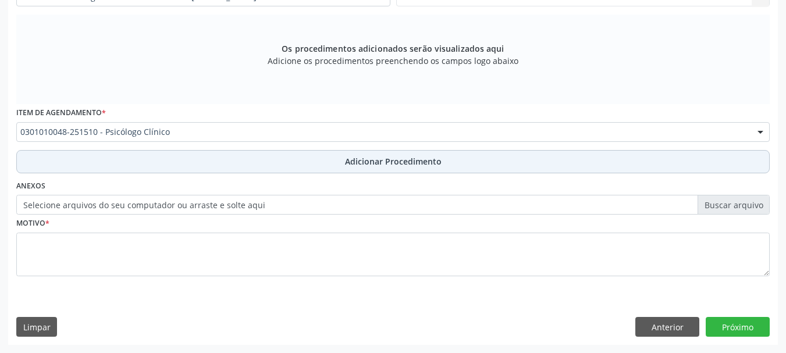
click at [346, 158] on span "Adicionar Procedimento" at bounding box center [393, 161] width 97 height 12
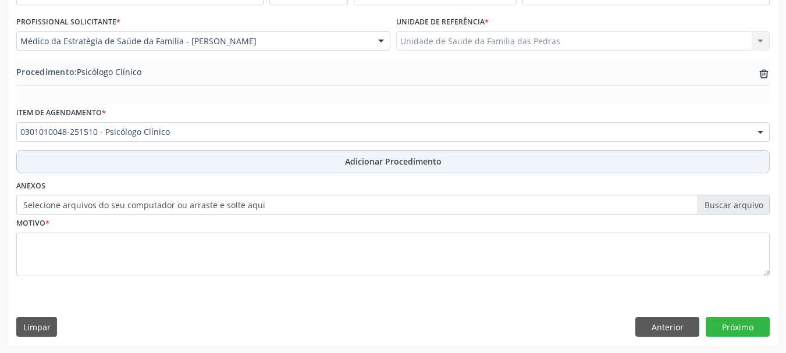
scroll to position [302, 0]
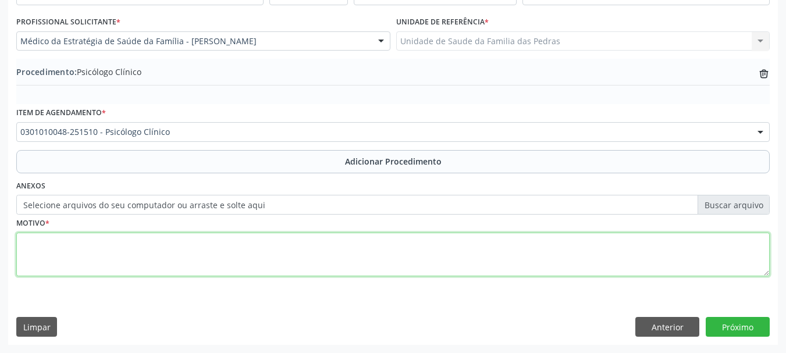
click at [286, 244] on textarea at bounding box center [393, 255] width 754 height 44
type textarea "u"
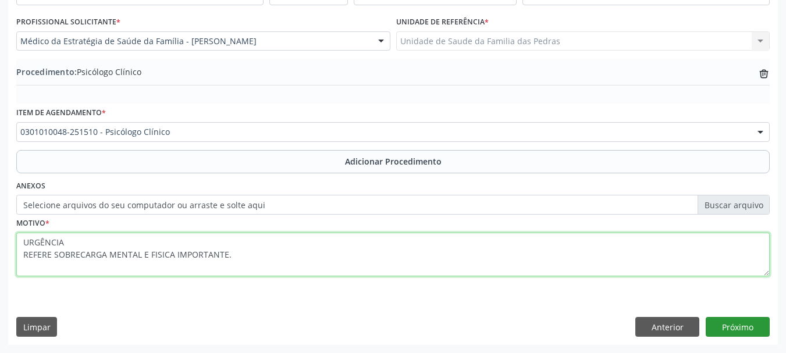
type textarea "URGÊNCIA REFERE SOBRECARGA MENTAL E FISICA IMPORTANTE."
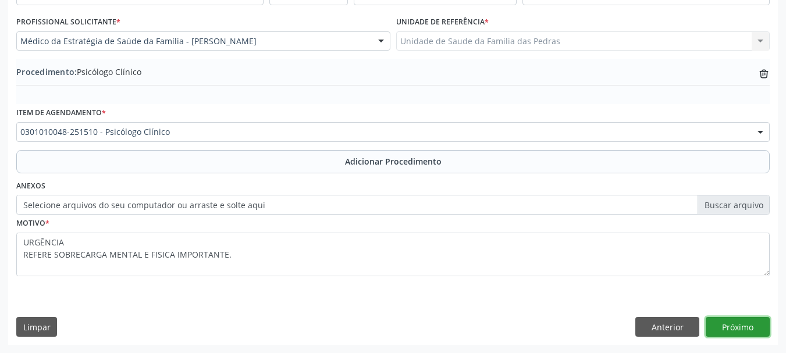
click at [736, 327] on button "Próximo" at bounding box center [738, 327] width 64 height 20
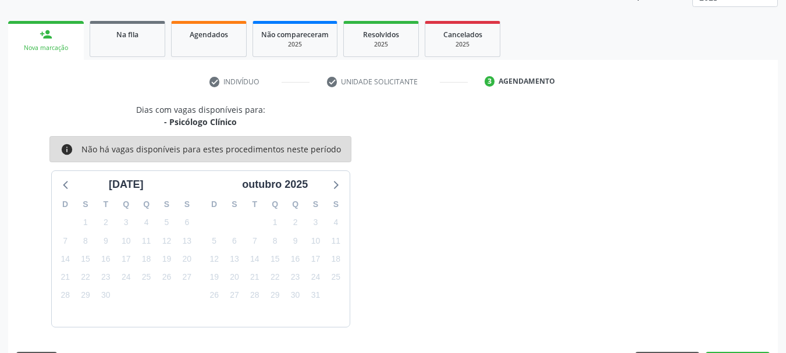
scroll to position [204, 0]
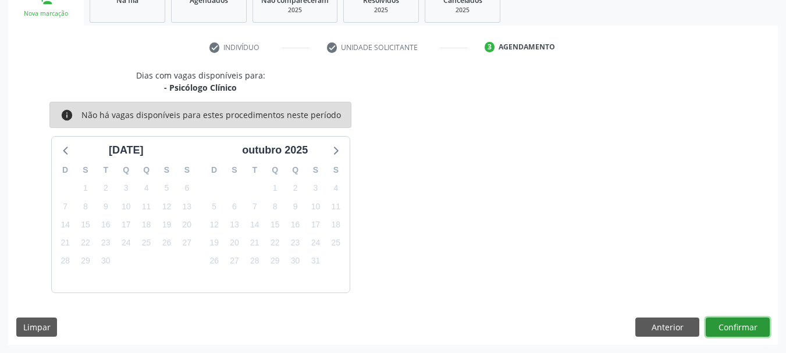
click at [726, 333] on button "Confirmar" at bounding box center [738, 328] width 64 height 20
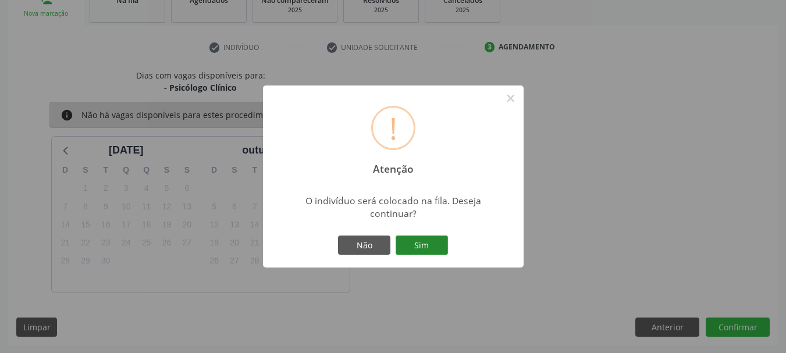
click at [428, 242] on button "Sim" at bounding box center [422, 246] width 52 height 20
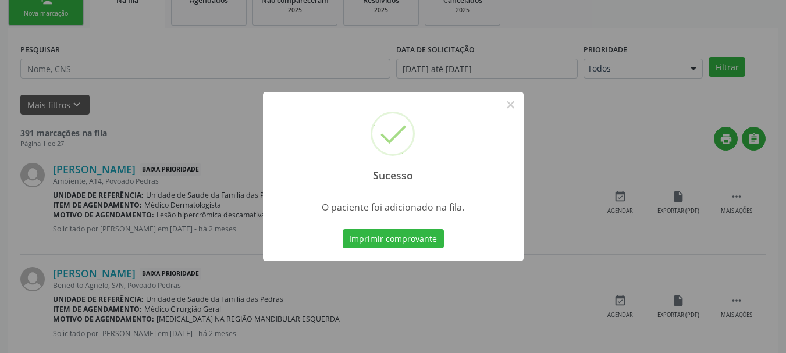
scroll to position [47, 0]
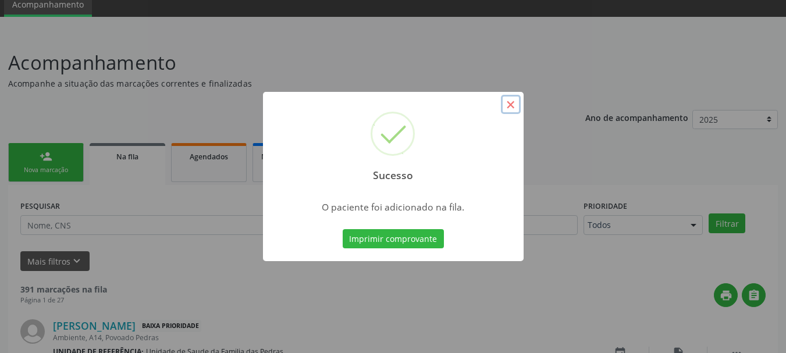
click at [512, 102] on button "×" at bounding box center [511, 105] width 20 height 20
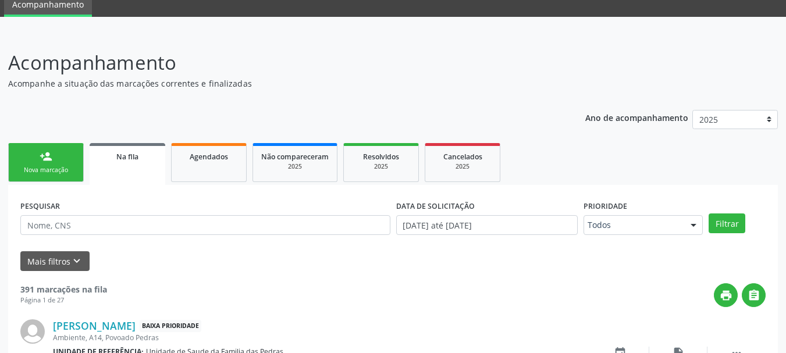
drag, startPoint x: 506, startPoint y: 134, endPoint x: 324, endPoint y: 3, distance: 224.1
click at [324, 3] on div "Central de Marcação notifications [PERSON_NAME] Recepcionista da UBS  Configur…" at bounding box center [393, 129] width 786 height 353
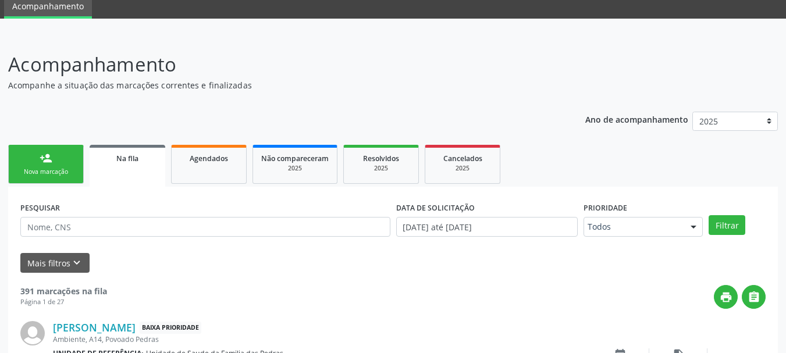
click at [27, 172] on div "Nova marcação" at bounding box center [46, 172] width 58 height 9
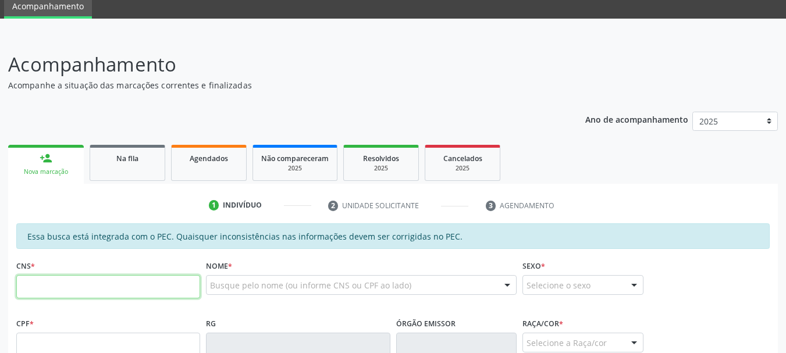
click at [86, 285] on input "text" at bounding box center [108, 286] width 184 height 23
paste input "704 7065 4691 6240"
type input "704 7065 4691 6240"
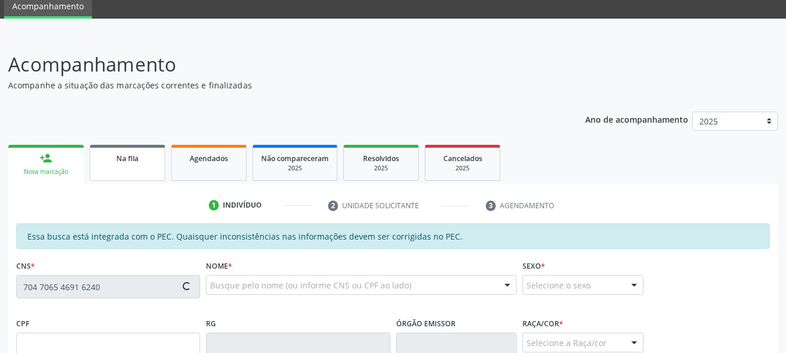
type input "011.051.984-13"
type input "1[DATE]"
type input "[PERSON_NAME]"
type input "[PHONE_NUMBER]"
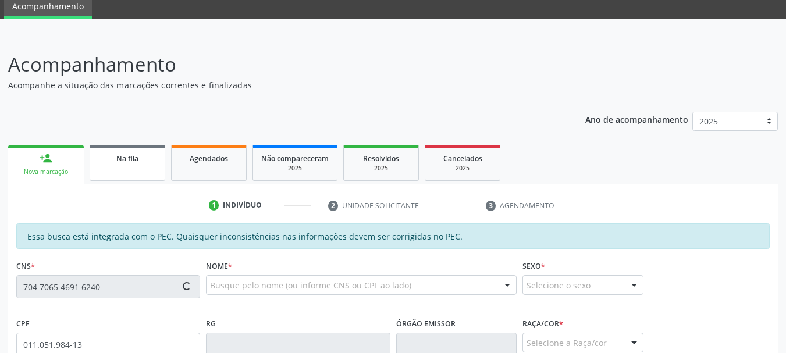
type input "S/N"
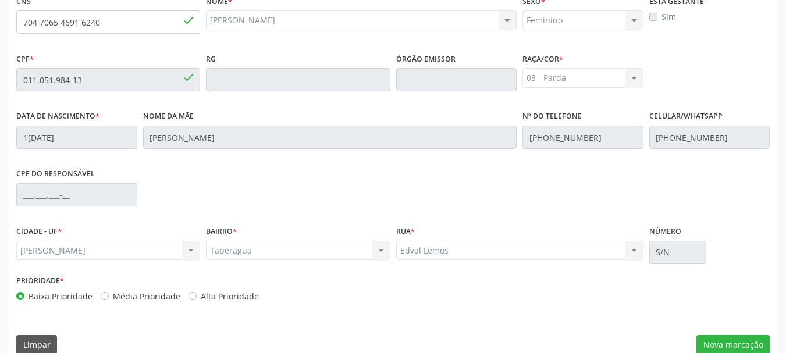
scroll to position [328, 0]
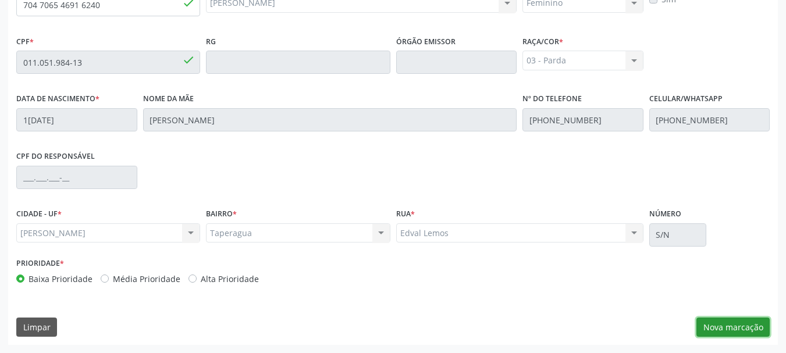
click at [699, 328] on button "Nova marcação" at bounding box center [733, 328] width 73 height 20
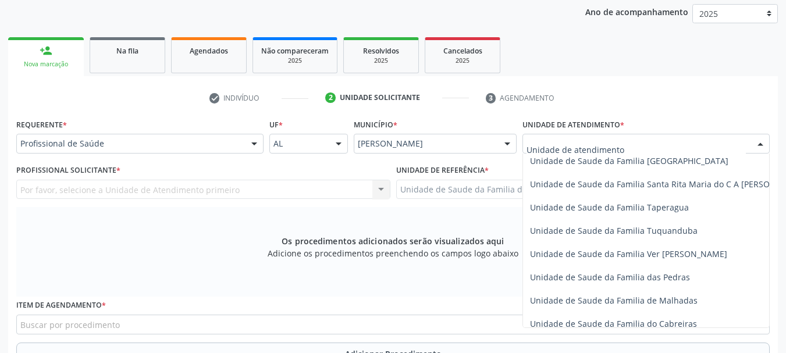
scroll to position [815, 0]
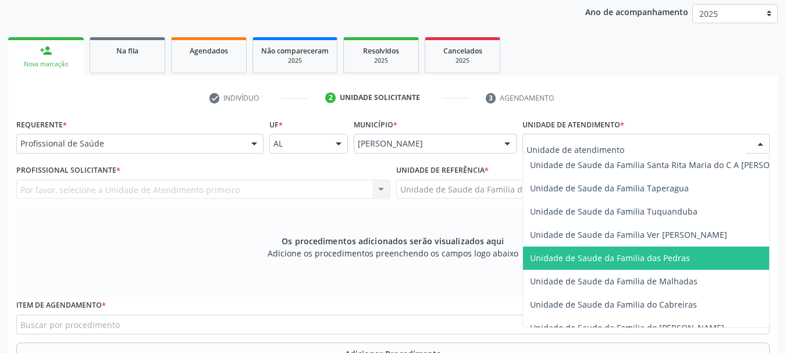
click at [556, 262] on span "Unidade de Saude da Familia das Pedras" at bounding box center [610, 258] width 160 height 11
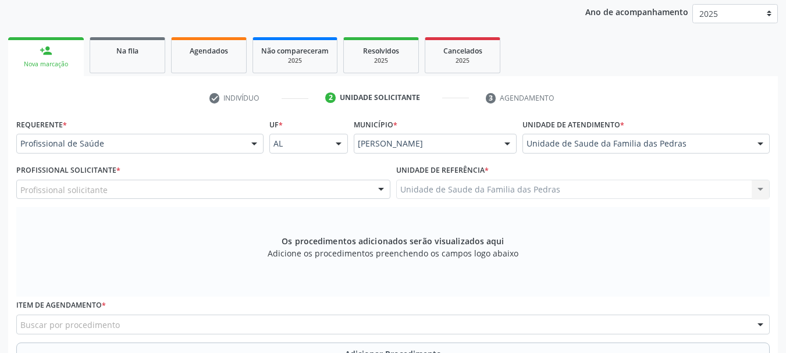
click at [329, 194] on div "Profissional solicitante" at bounding box center [203, 190] width 374 height 20
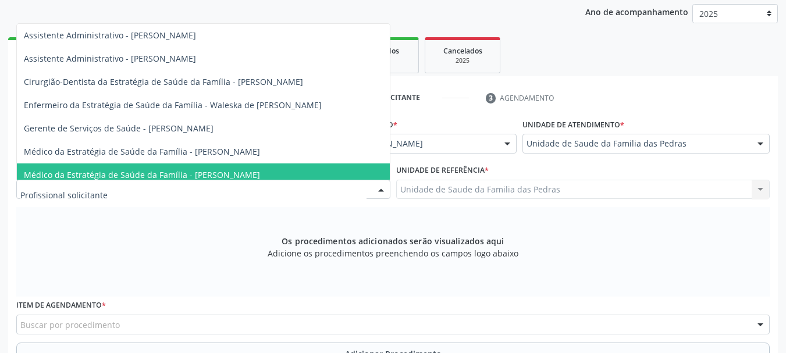
click at [274, 170] on span "Médico da Estratégia de Saúde da Família - [PERSON_NAME]" at bounding box center [203, 175] width 373 height 23
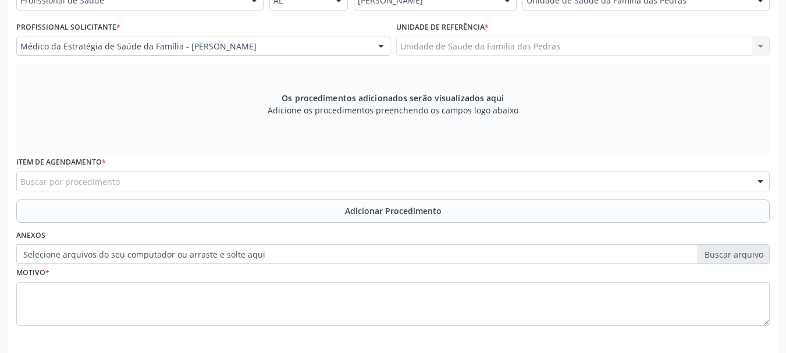
scroll to position [288, 0]
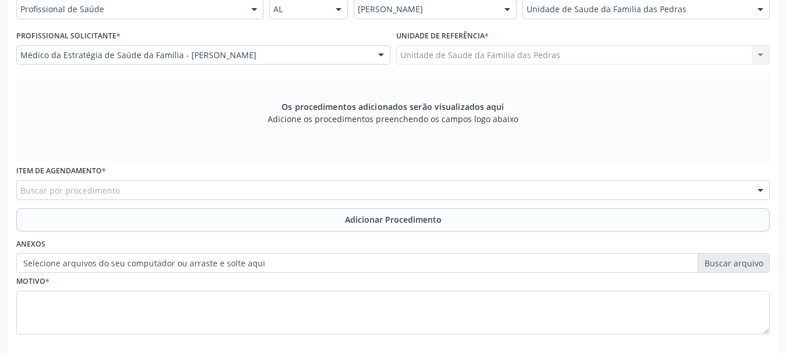
click at [282, 192] on div "Buscar por procedimento" at bounding box center [393, 190] width 754 height 20
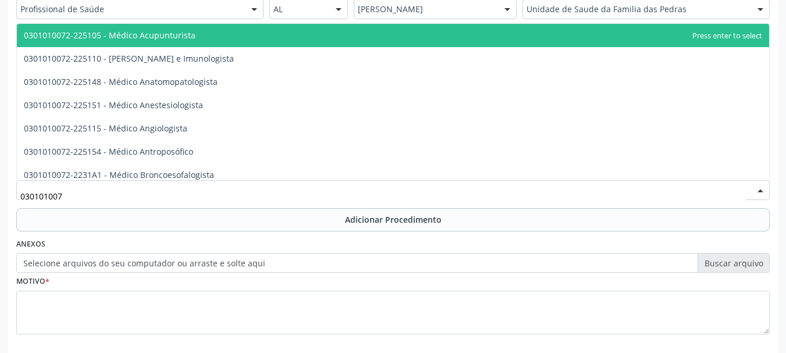
type input "0301010072"
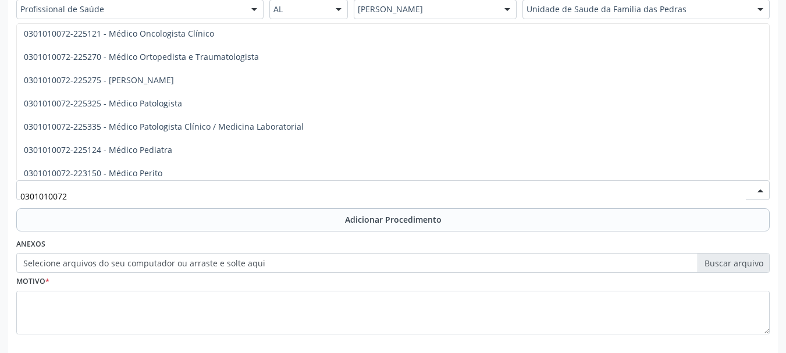
scroll to position [1048, 0]
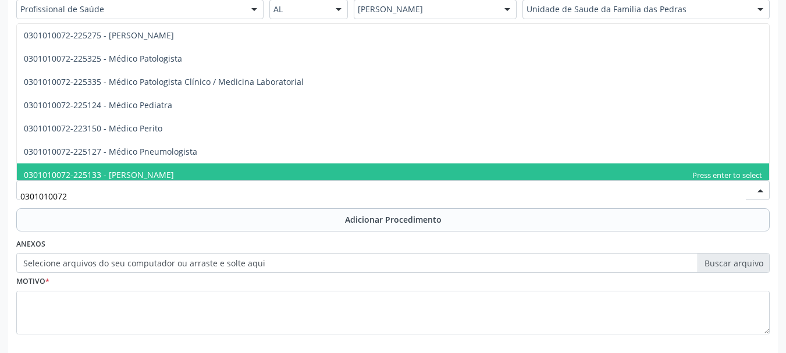
click at [248, 173] on span "0301010072-225133 - [PERSON_NAME]" at bounding box center [393, 175] width 753 height 23
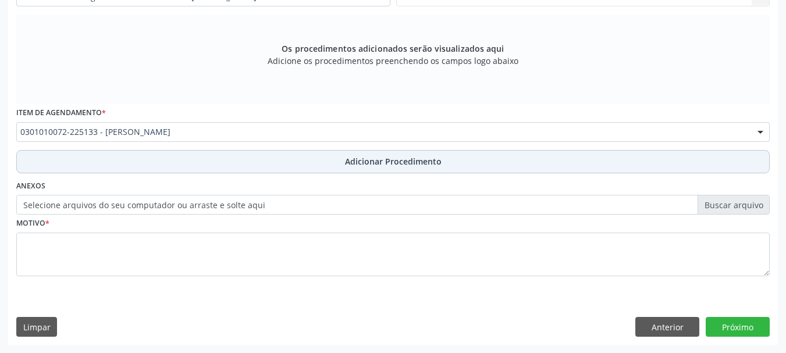
click at [248, 161] on button "Adicionar Procedimento" at bounding box center [393, 161] width 754 height 23
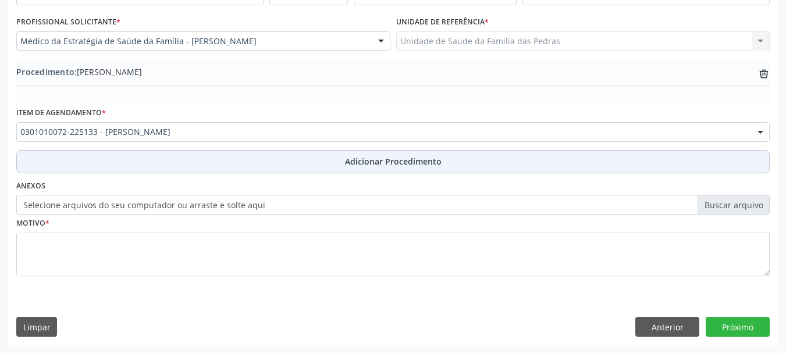
scroll to position [302, 0]
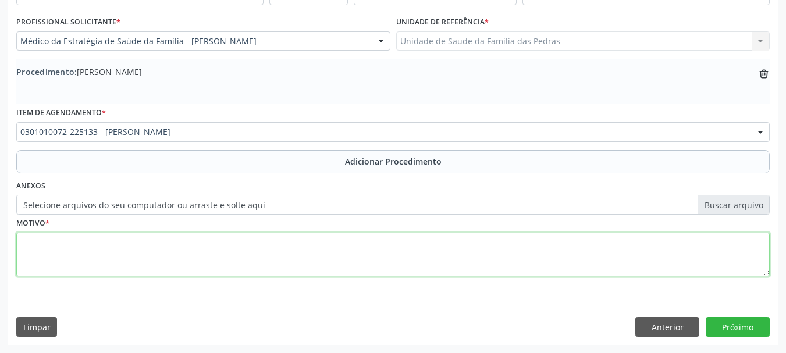
click at [246, 260] on textarea at bounding box center [393, 255] width 754 height 44
click at [239, 236] on textarea "REFERE SOBRECARGA FISICA E MENTALIMPORTANTE, ENCONTRA-SE" at bounding box center [393, 255] width 754 height 44
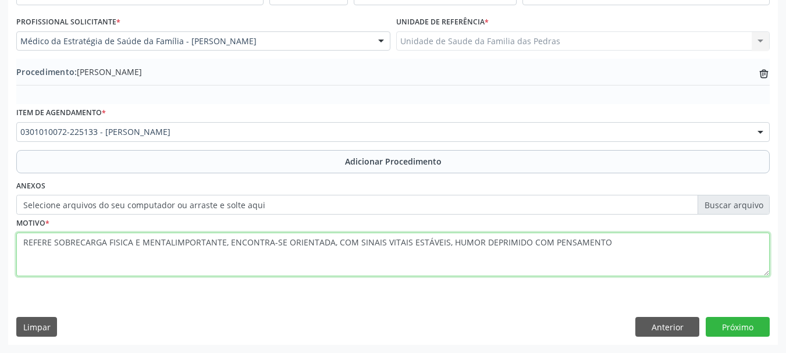
click at [239, 236] on textarea "REFERE SOBRECARGA FISICA E MENTALIMPORTANTE, ENCONTRA-SE ORIENTADA, COM SINAIS …" at bounding box center [393, 255] width 754 height 44
drag, startPoint x: 280, startPoint y: 239, endPoint x: 237, endPoint y: 243, distance: 43.3
click at [237, 243] on textarea "REFERE SOBRECARGA FISICA E MENTALIMPORTANTE, EN HA 15 DIASCONTRA-SE ORIENTADA, …" at bounding box center [393, 255] width 754 height 44
click at [642, 242] on textarea "REFERE SOBRECARGA FISICA E MENTALIMPORTANTE, ENCONTRA-SE ORIENTADA, COM SINAIS …" at bounding box center [393, 255] width 754 height 44
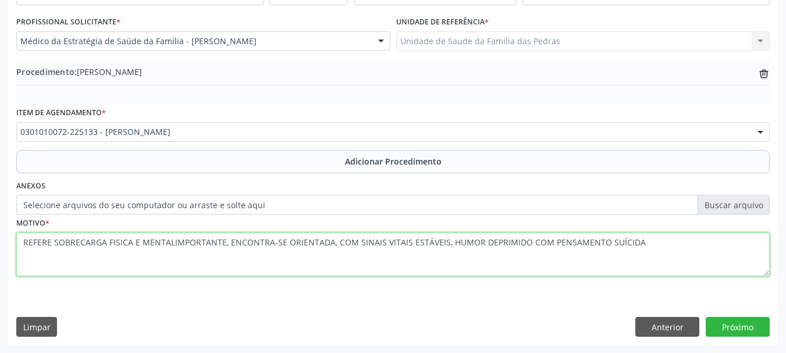
paste textarea "HA 15 DIAS"
type textarea "REFERE SOBRECARGA FISICA E MENTALIMPORTANTE, ENCONTRA-SE ORIENTADA, COM SINAIS …"
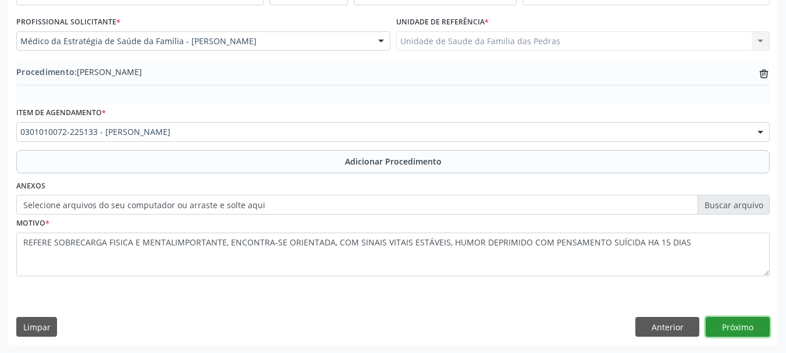
click at [733, 331] on button "Próximo" at bounding box center [738, 327] width 64 height 20
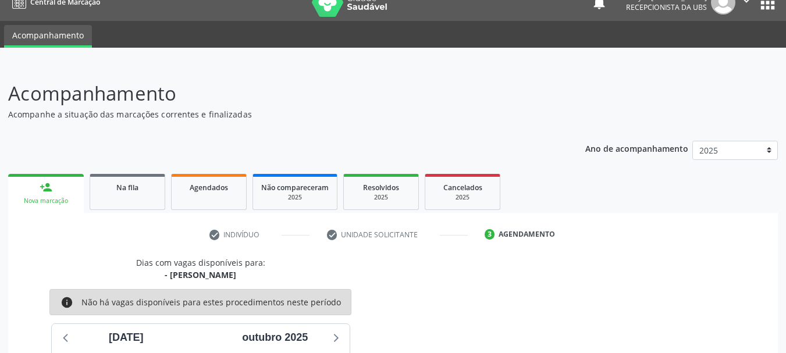
scroll to position [0, 0]
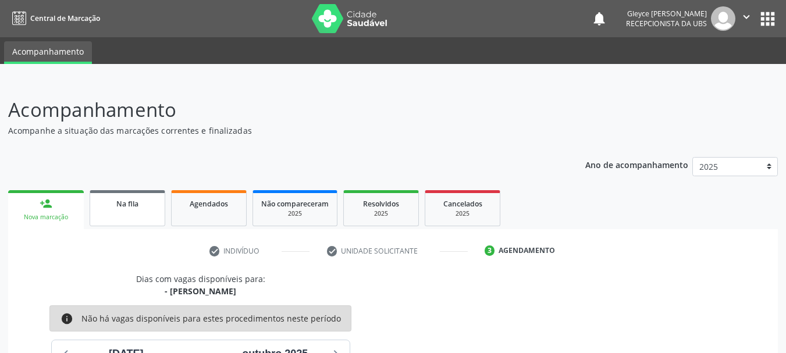
click at [116, 210] on link "Na fila" at bounding box center [128, 208] width 76 height 36
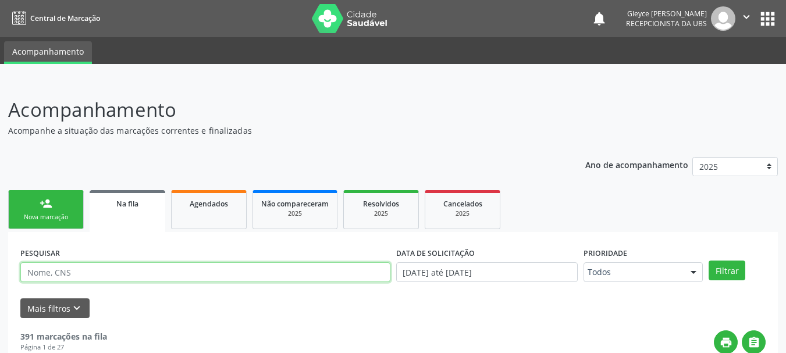
paste input "HA 15 DIAS"
type input "HA 15 DIAS"
drag, startPoint x: 196, startPoint y: 273, endPoint x: 20, endPoint y: 281, distance: 176.0
click at [20, 281] on div "PESQUISAR HA 15 DIAS" at bounding box center [205, 266] width 376 height 45
paste input "704706546916240"
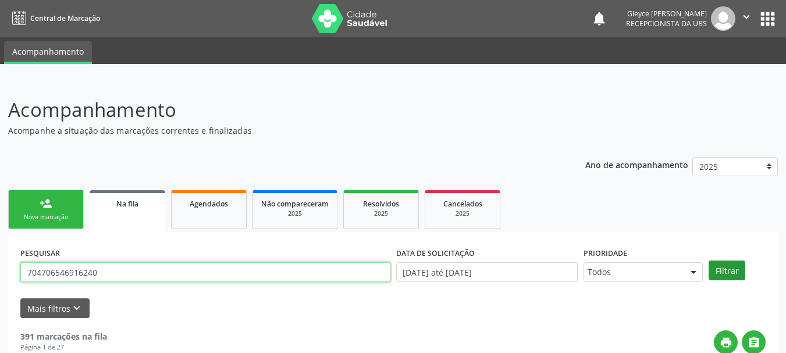
type input "704706546916240"
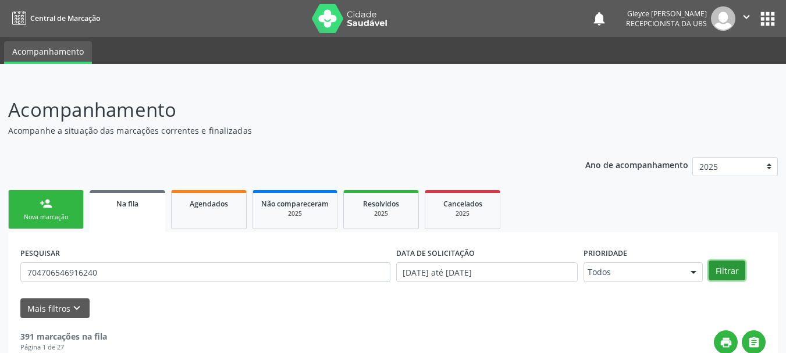
click at [718, 274] on button "Filtrar" at bounding box center [727, 271] width 37 height 20
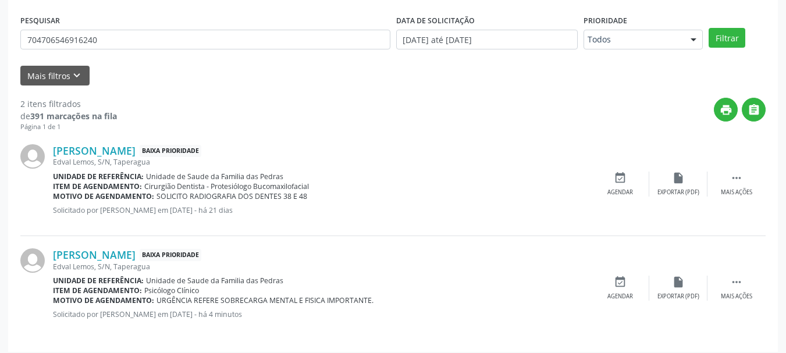
scroll to position [240, 0]
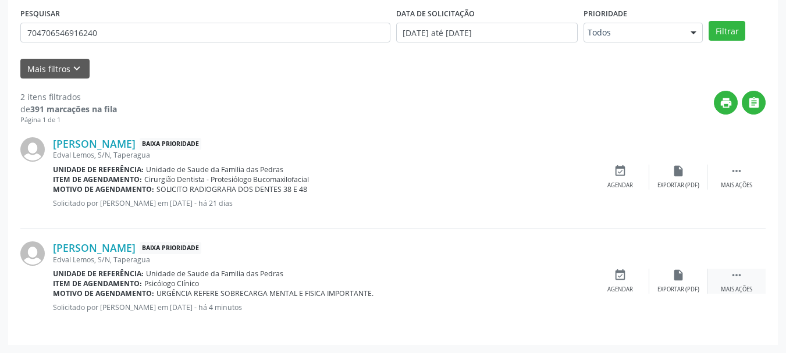
click at [735, 272] on icon "" at bounding box center [737, 275] width 13 height 13
click at [671, 278] on div "edit Editar" at bounding box center [679, 281] width 58 height 25
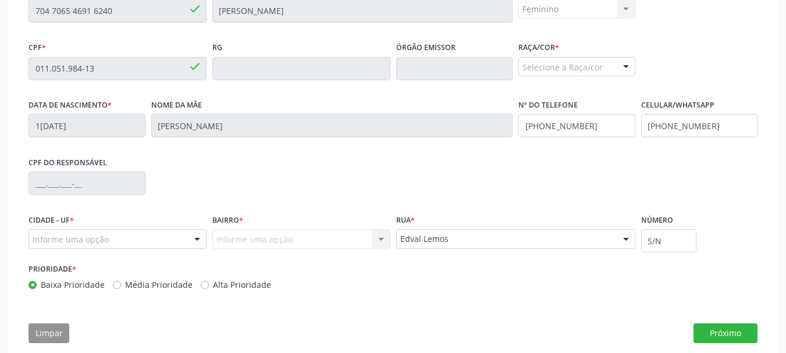
scroll to position [343, 0]
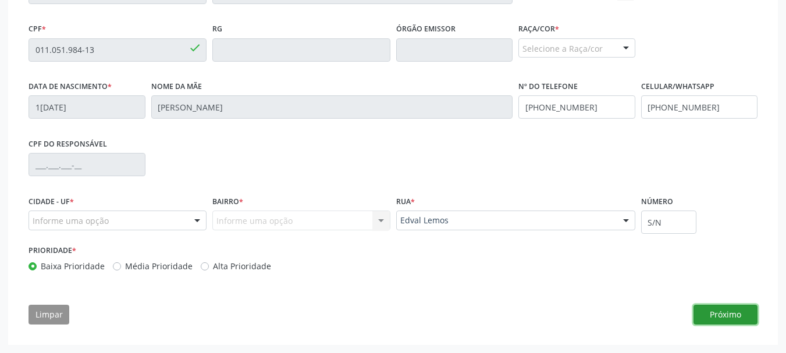
click at [718, 318] on button "Próximo" at bounding box center [726, 315] width 64 height 20
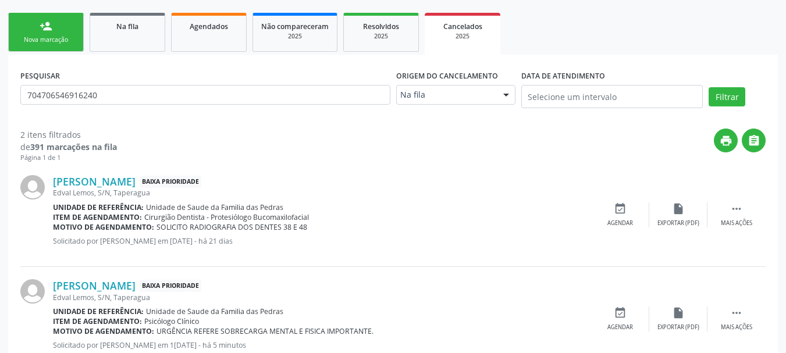
scroll to position [157, 0]
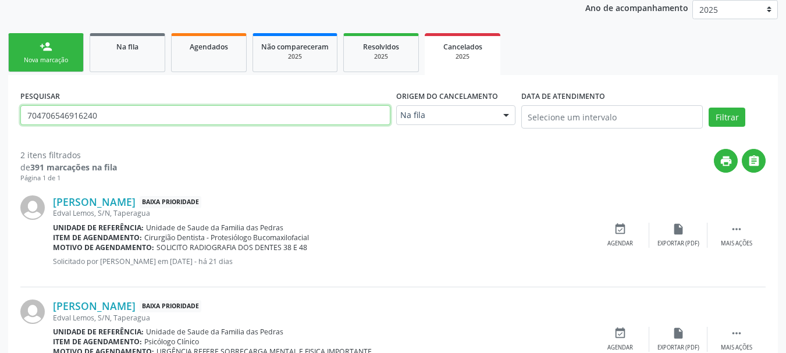
drag, startPoint x: 128, startPoint y: 114, endPoint x: 0, endPoint y: 118, distance: 128.1
click at [0, 118] on div "Acompanhamento Acompanhe a situação das marcações correntes e finalizadas Relat…" at bounding box center [393, 167] width 786 height 488
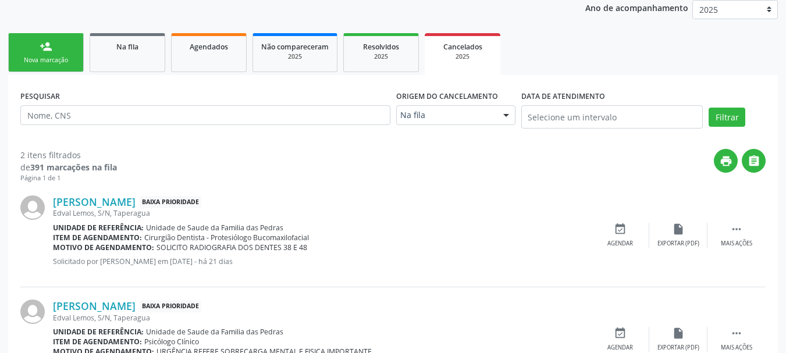
click at [56, 49] on link "person_add Nova marcação" at bounding box center [46, 52] width 76 height 39
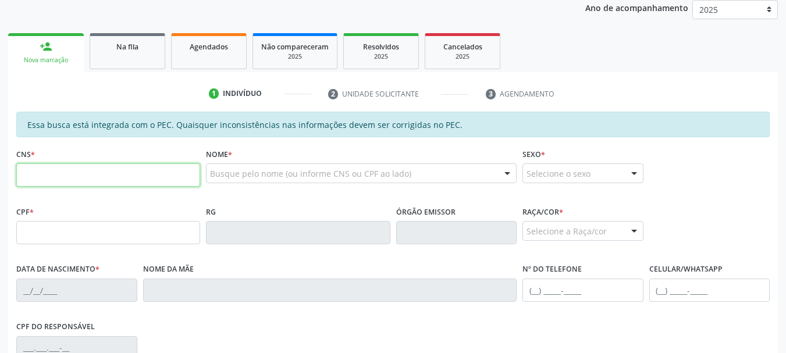
click at [80, 171] on input "text" at bounding box center [108, 175] width 184 height 23
paste input "704 7065 4691 6240"
type input "704 7065 4691 6240"
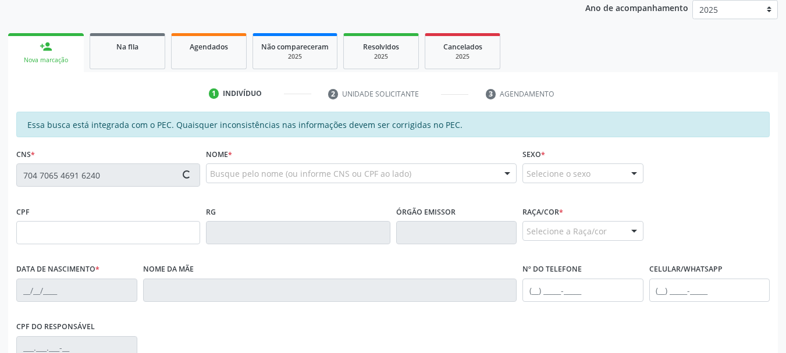
type input "011.051.984-13"
type input "1[DATE]"
type input "[PERSON_NAME]"
type input "[PHONE_NUMBER]"
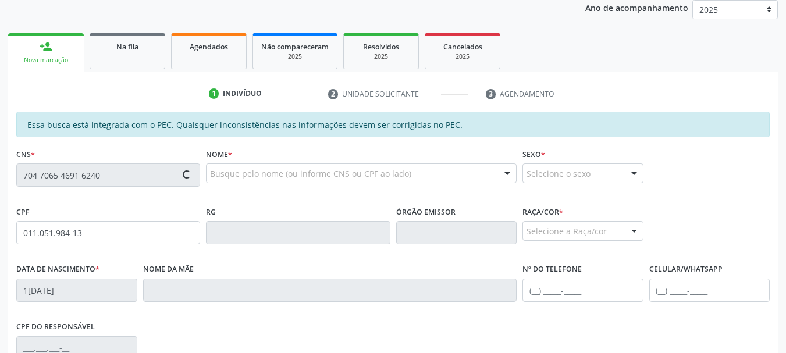
type input "S/N"
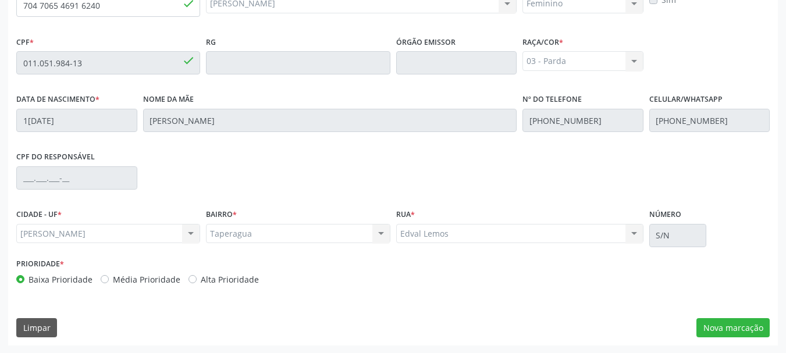
scroll to position [328, 0]
click at [738, 324] on button "Nova marcação" at bounding box center [733, 328] width 73 height 20
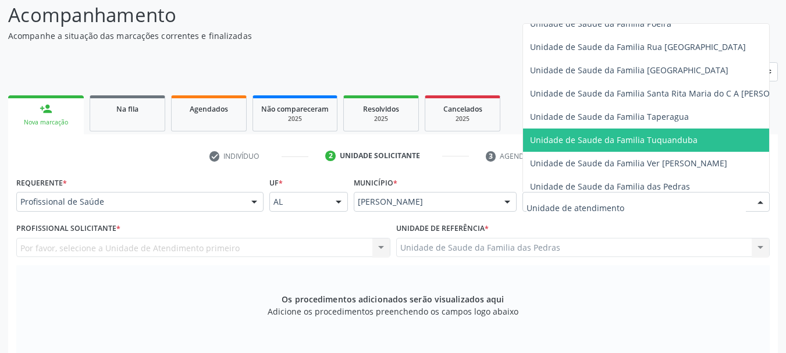
scroll to position [815, 0]
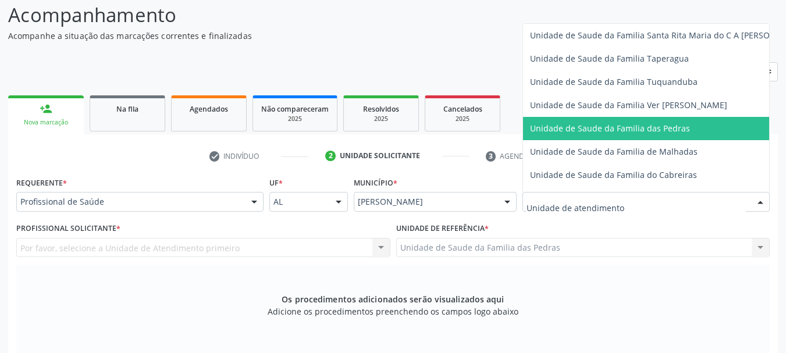
click at [575, 137] on span "Unidade de Saude da Familia das Pedras" at bounding box center [668, 128] width 290 height 23
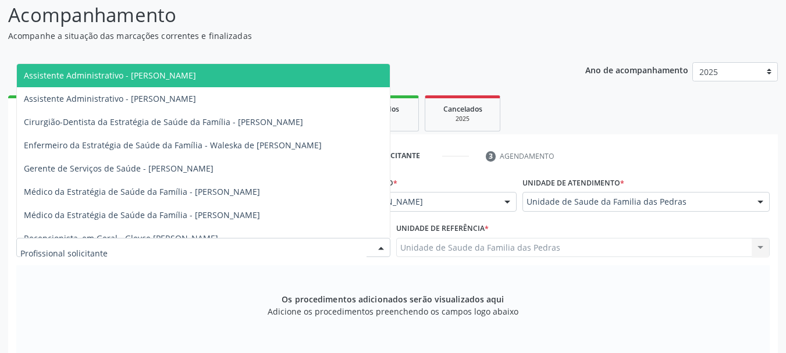
click at [317, 249] on div at bounding box center [203, 248] width 374 height 20
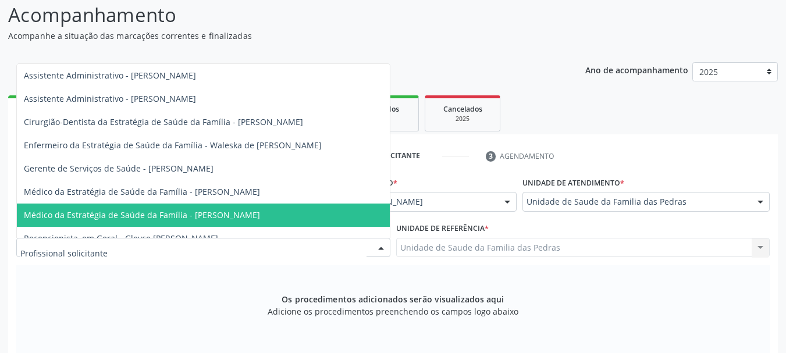
click at [314, 208] on span "Médico da Estratégia de Saúde da Família - [PERSON_NAME]" at bounding box center [203, 215] width 373 height 23
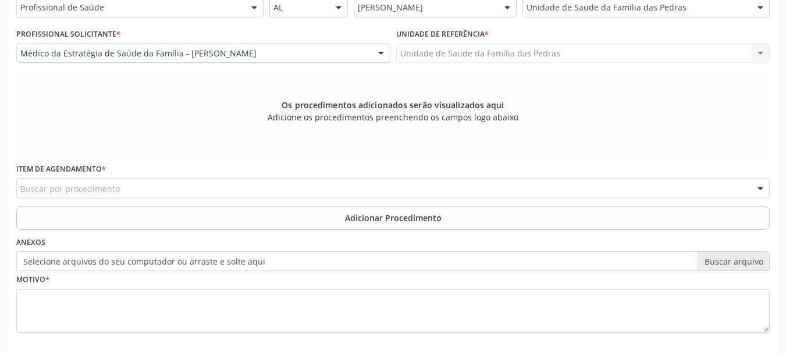
scroll to position [328, 0]
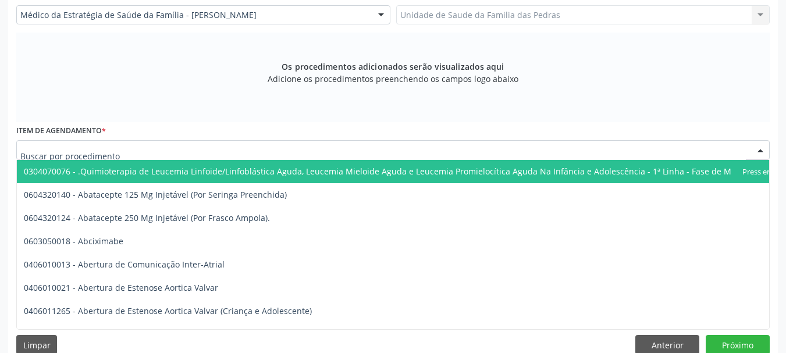
click at [320, 148] on div at bounding box center [393, 150] width 754 height 20
click at [323, 147] on input "text" at bounding box center [383, 155] width 726 height 23
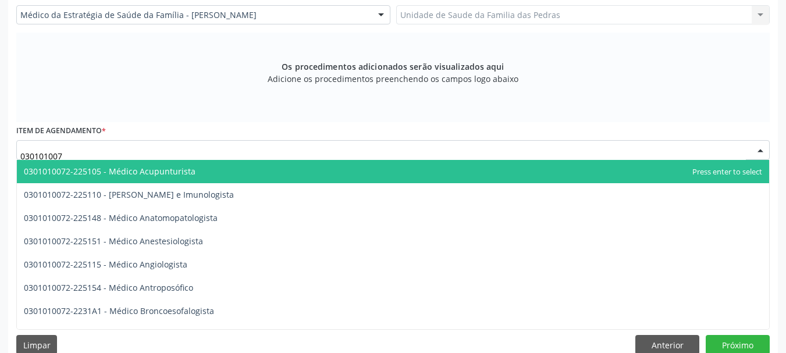
type input "0301010072"
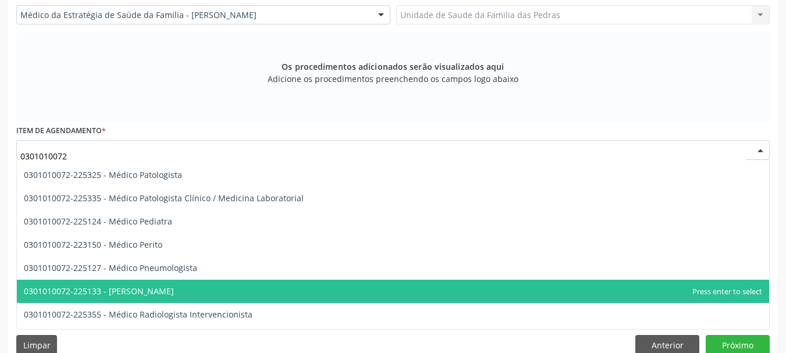
scroll to position [1048, 0]
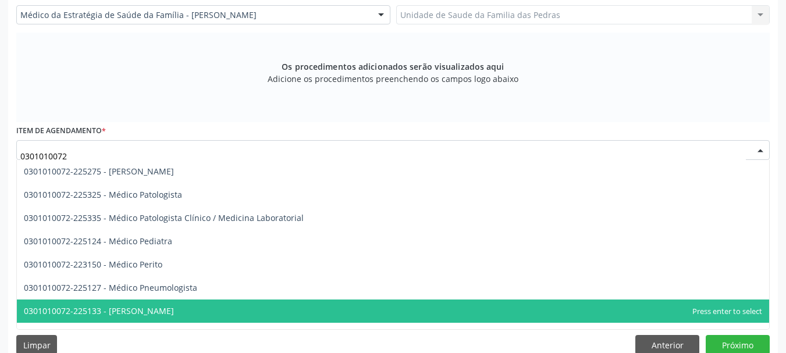
click at [217, 303] on span "0301010072-225133 - [PERSON_NAME]" at bounding box center [393, 311] width 753 height 23
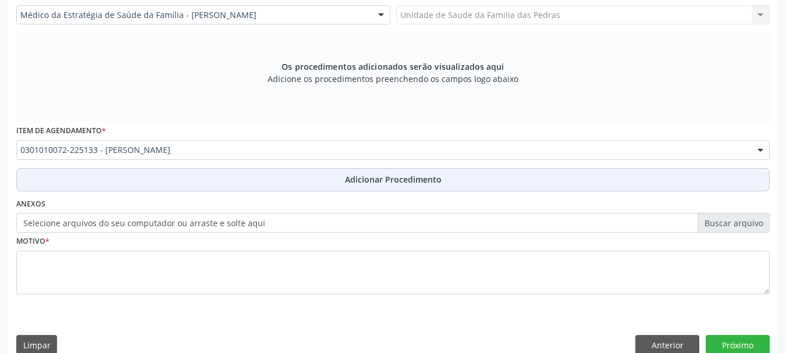
click at [223, 184] on button "Adicionar Procedimento" at bounding box center [393, 179] width 754 height 23
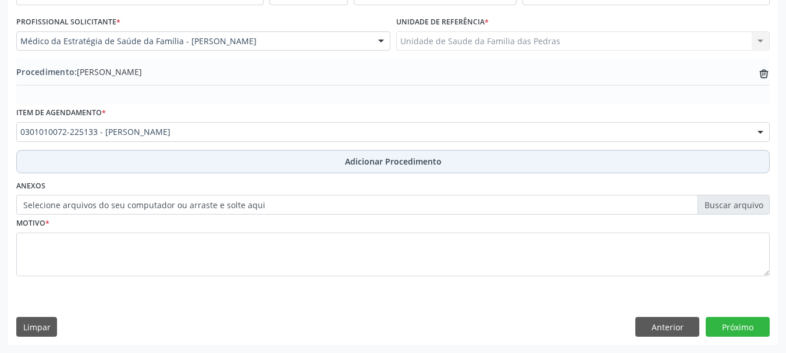
scroll to position [302, 0]
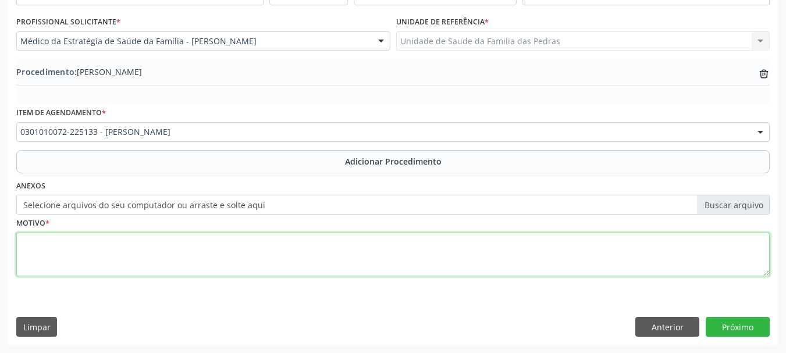
click at [209, 260] on textarea at bounding box center [393, 255] width 754 height 44
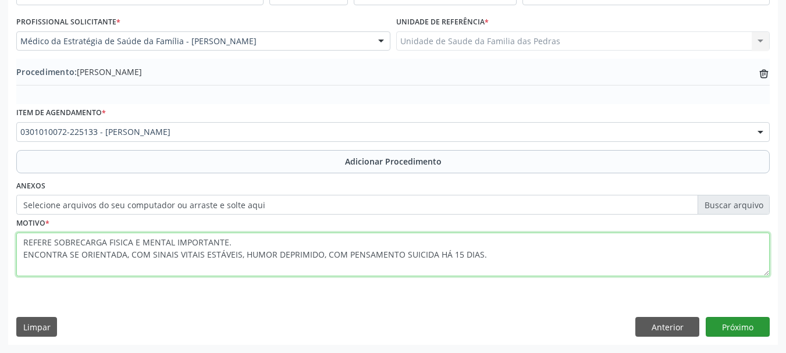
type textarea "REFERE SOBRECARGA FISICA E MENTAL IMPORTANTE. ENCONTRA SE ORIENTADA, COM SINAIS…"
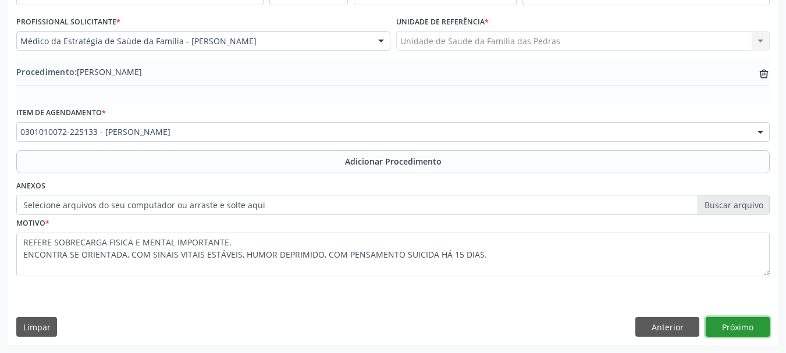
click at [721, 318] on button "Próximo" at bounding box center [738, 327] width 64 height 20
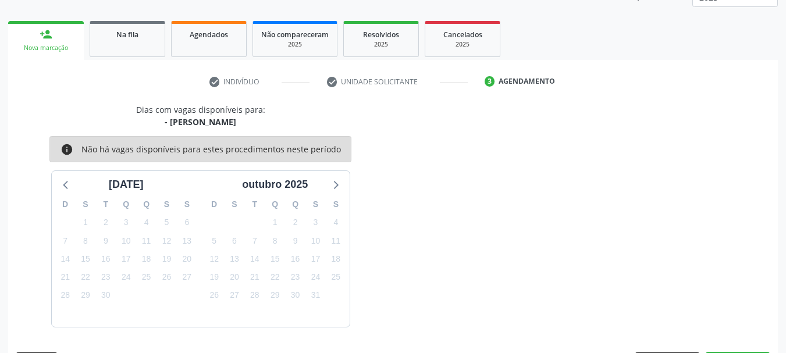
scroll to position [204, 0]
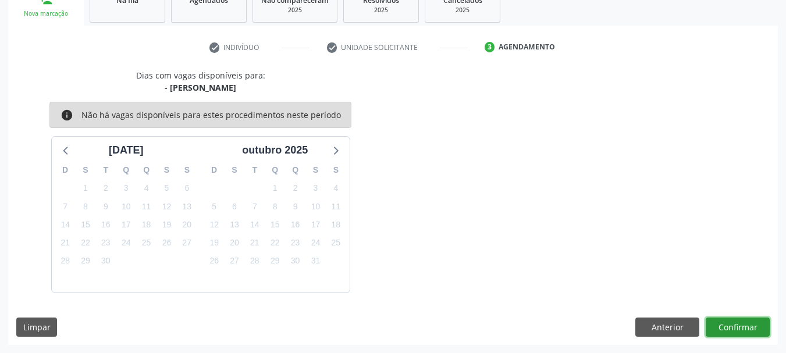
click at [736, 322] on button "Confirmar" at bounding box center [738, 328] width 64 height 20
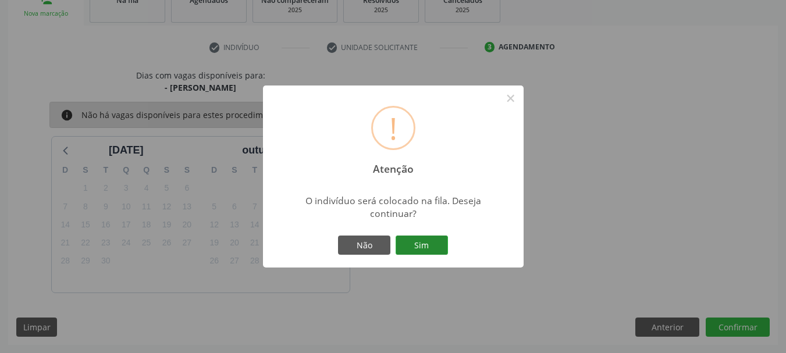
click at [443, 243] on button "Sim" at bounding box center [422, 246] width 52 height 20
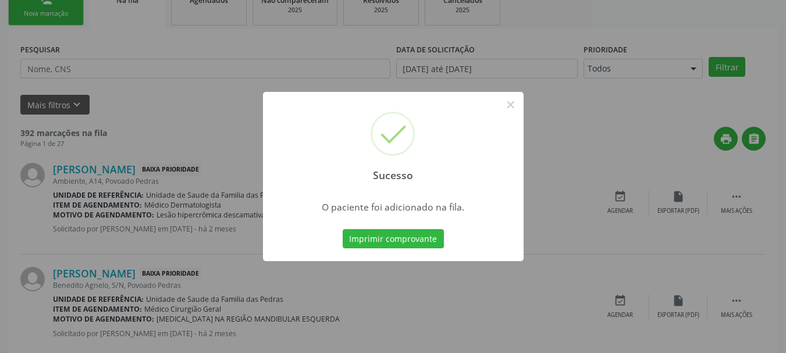
scroll to position [47, 0]
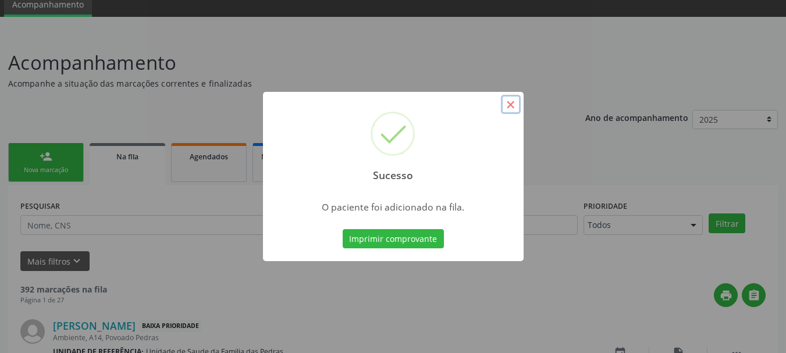
click at [506, 105] on button "×" at bounding box center [511, 105] width 20 height 20
